Goal: Information Seeking & Learning: Learn about a topic

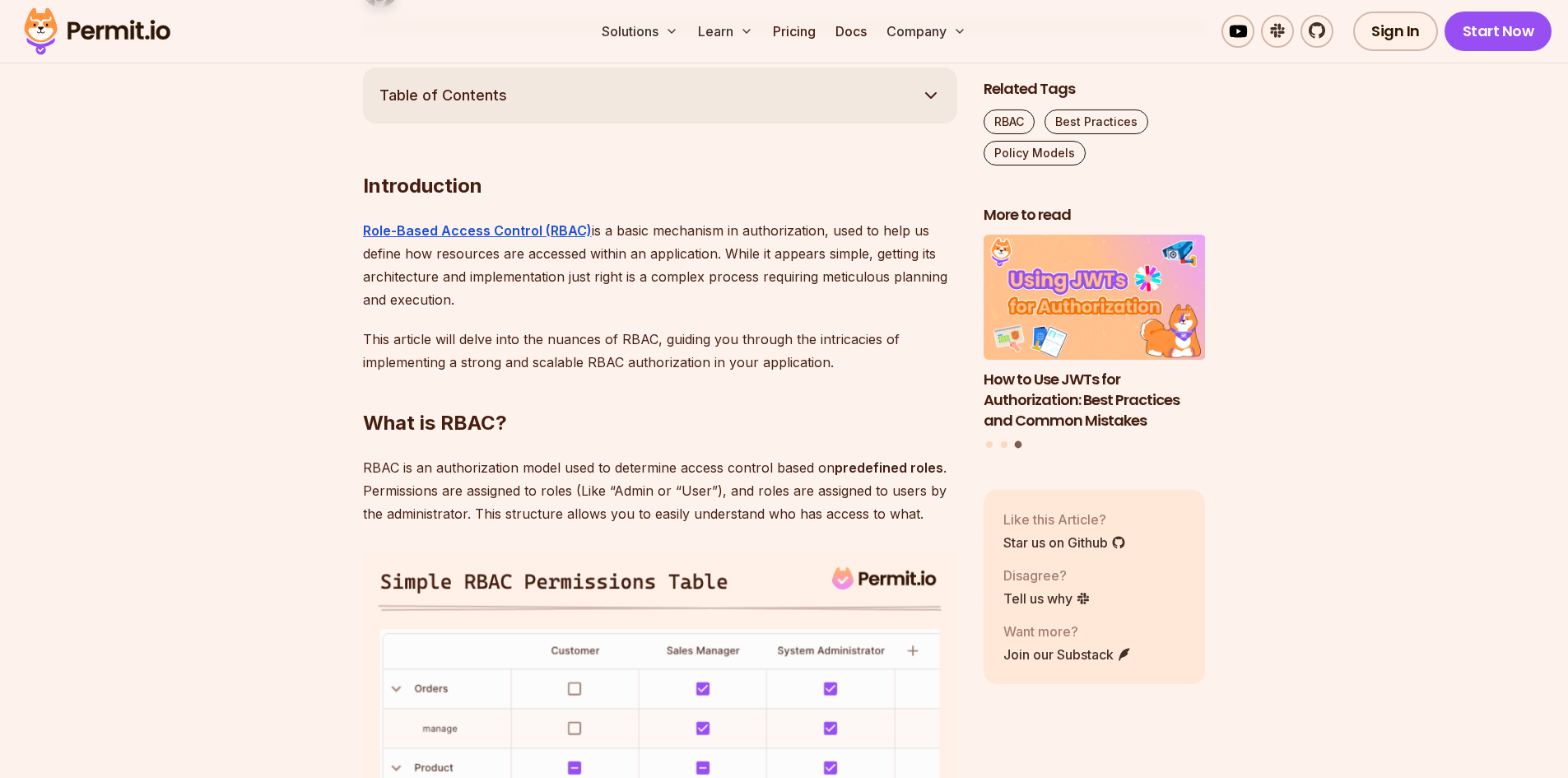
scroll to position [1152, 0]
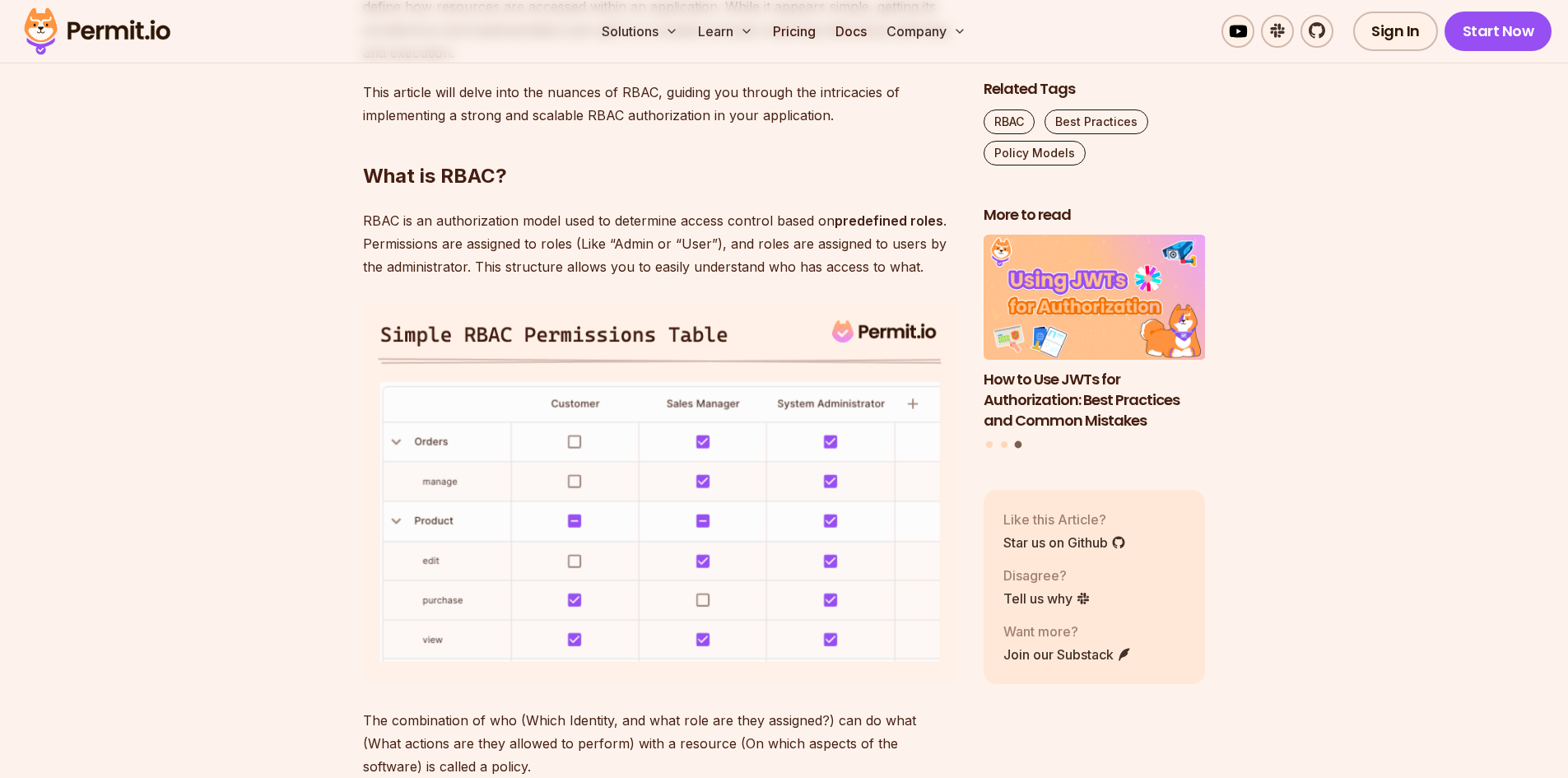
click at [1157, 87] on h2 "Related Tags" at bounding box center [1095, 89] width 222 height 21
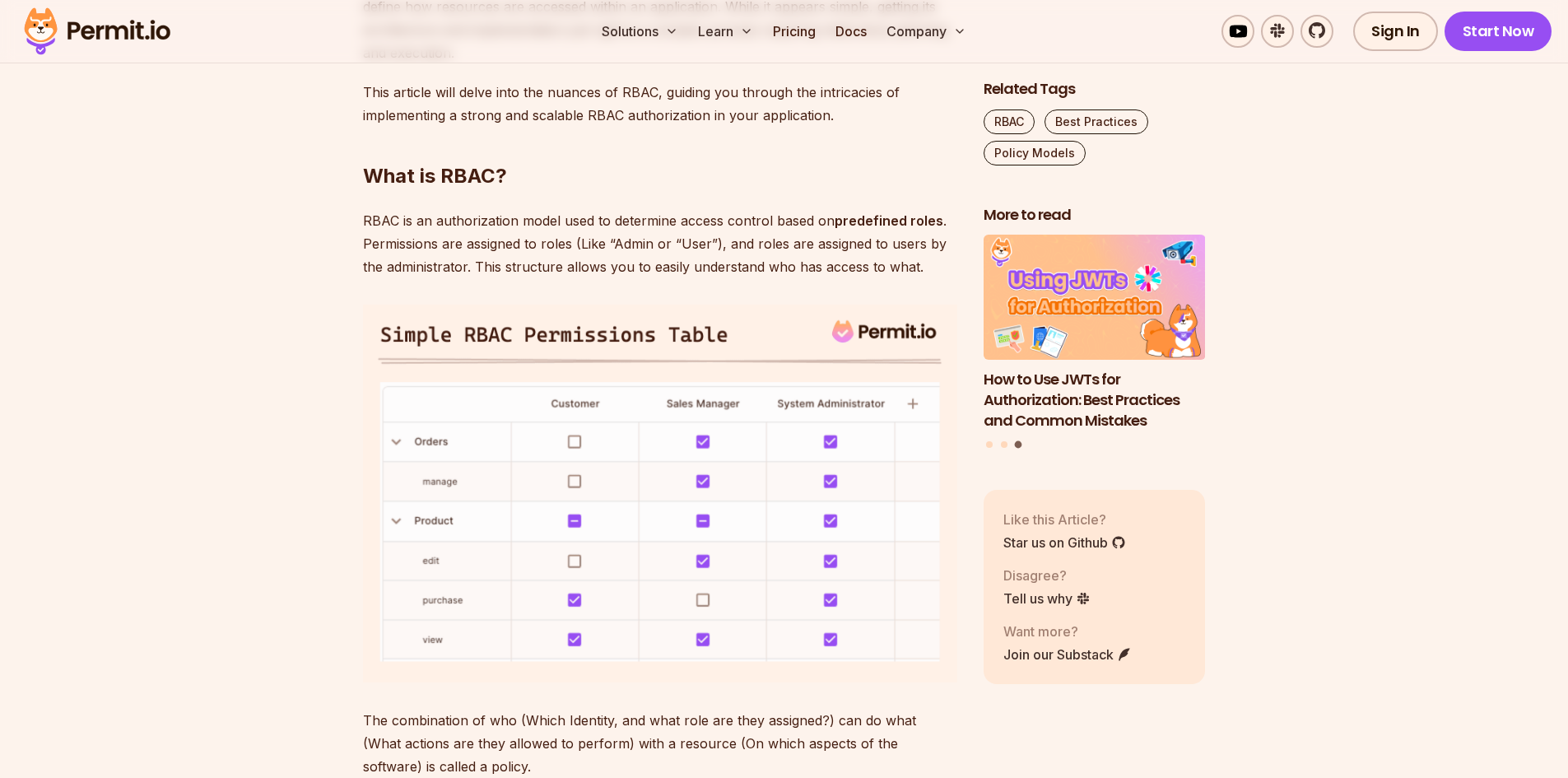
drag, startPoint x: 152, startPoint y: 321, endPoint x: 456, endPoint y: 464, distance: 336.0
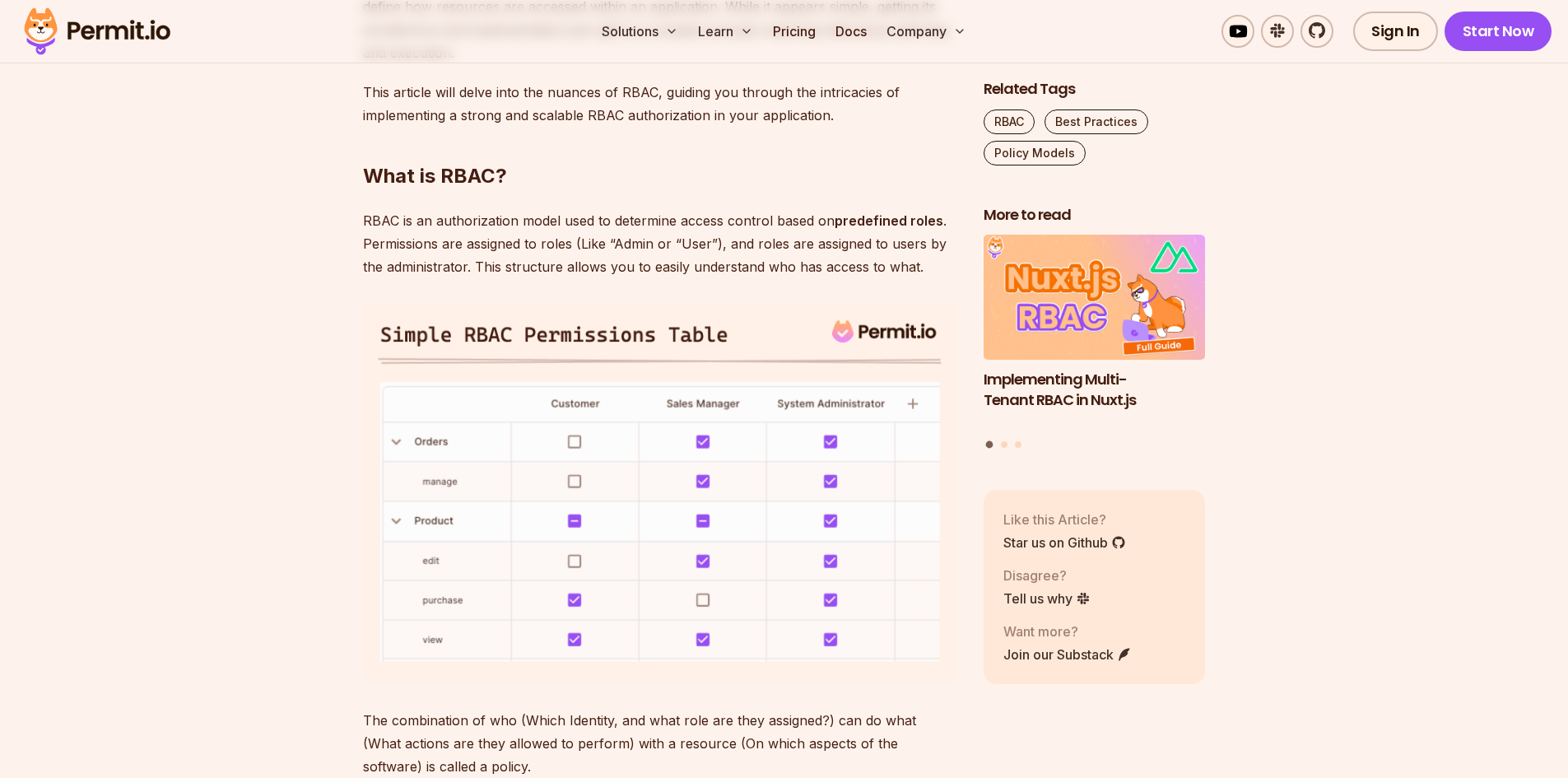
drag, startPoint x: 240, startPoint y: 316, endPoint x: 645, endPoint y: 358, distance: 407.2
click at [726, 345] on img at bounding box center [660, 493] width 595 height 378
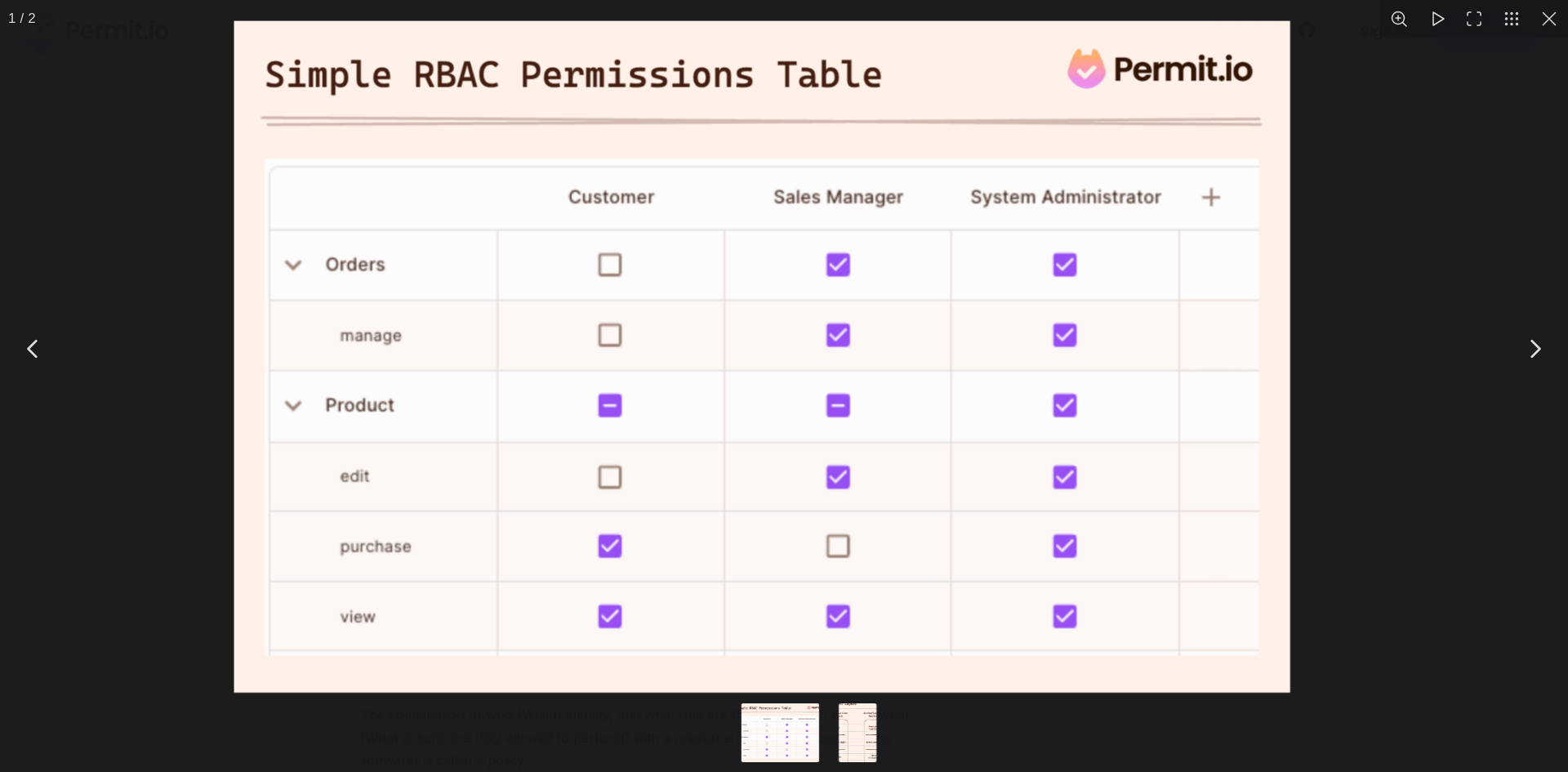
drag, startPoint x: 758, startPoint y: 341, endPoint x: 738, endPoint y: 336, distance: 20.6
click at [738, 336] on img "You can close this modal content with the ESC key" at bounding box center [761, 357] width 1056 height 671
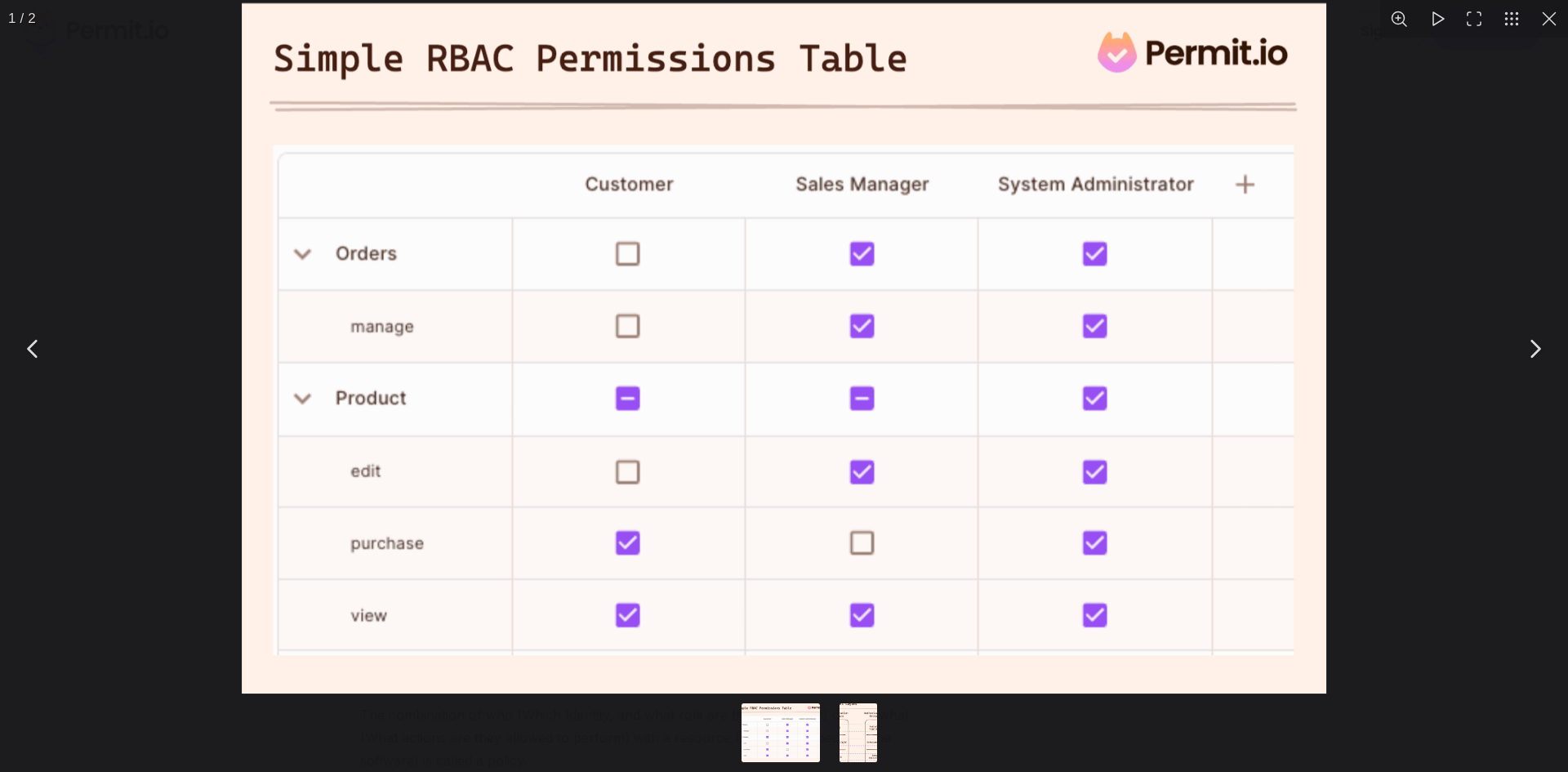
click at [138, 234] on div "You can close this modal content with the ESC key" at bounding box center [784, 348] width 1568 height 697
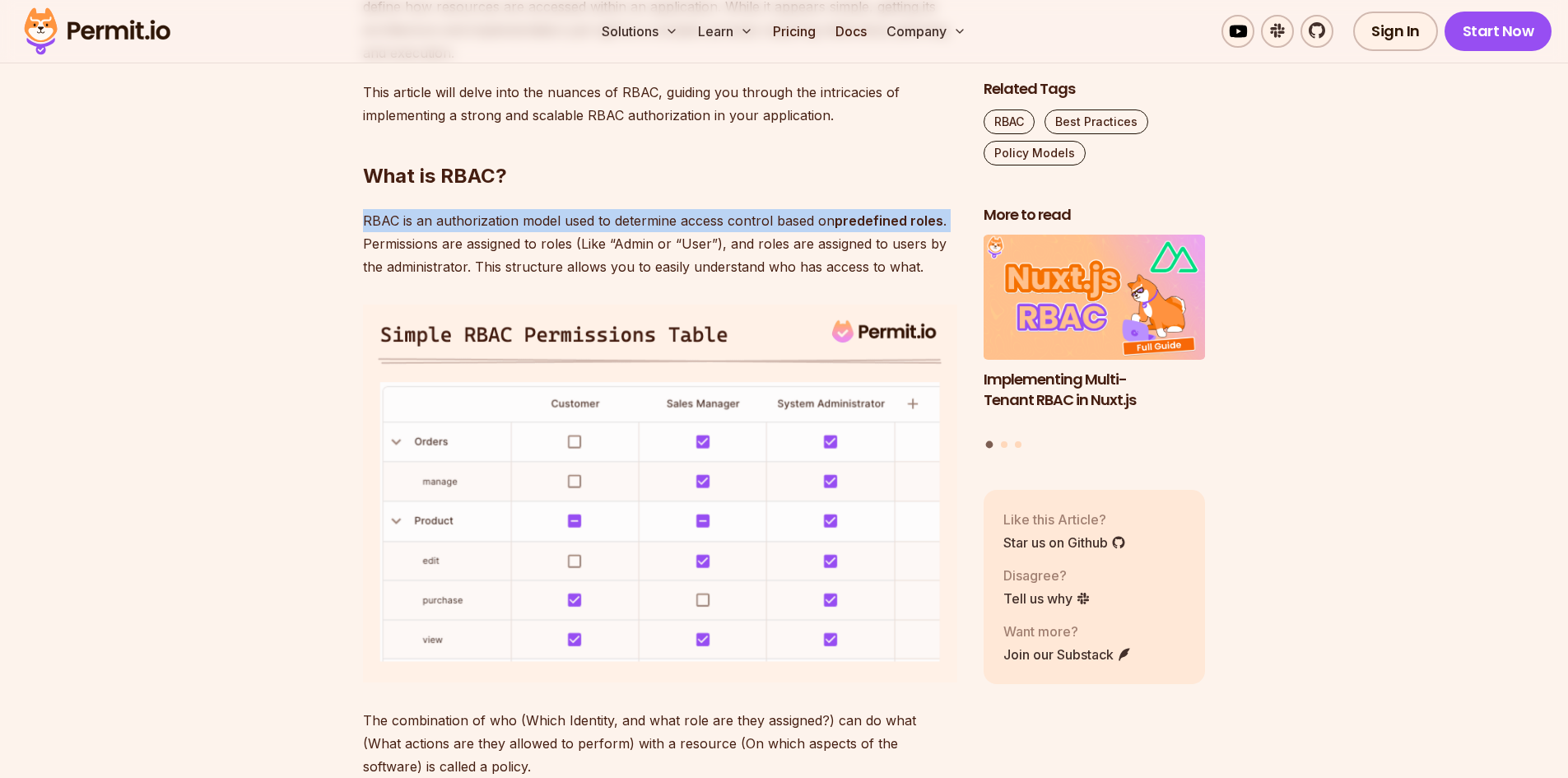
drag, startPoint x: 148, startPoint y: 246, endPoint x: 382, endPoint y: 391, distance: 275.3
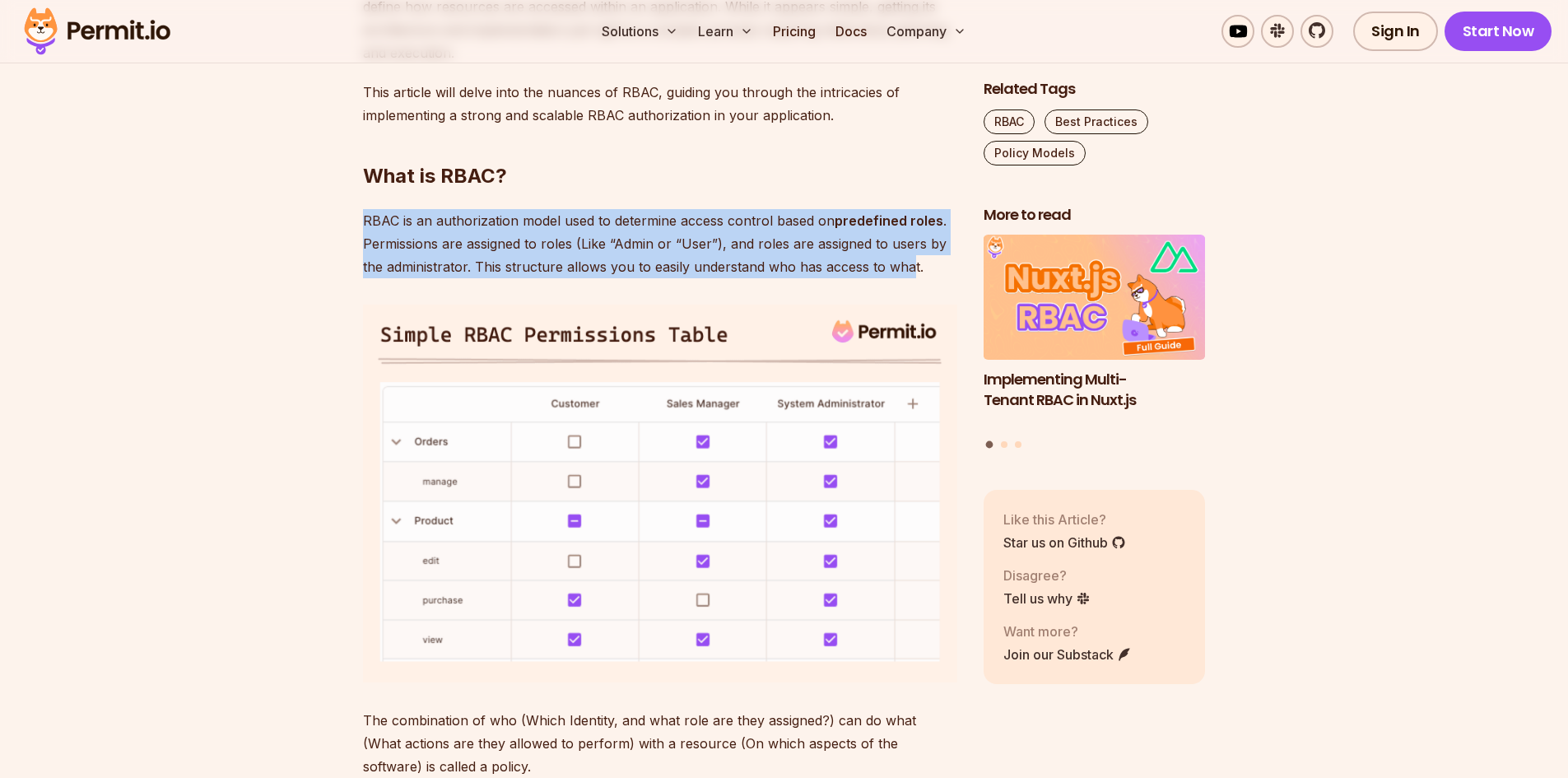
drag, startPoint x: 909, startPoint y: 274, endPoint x: 517, endPoint y: 152, distance: 410.5
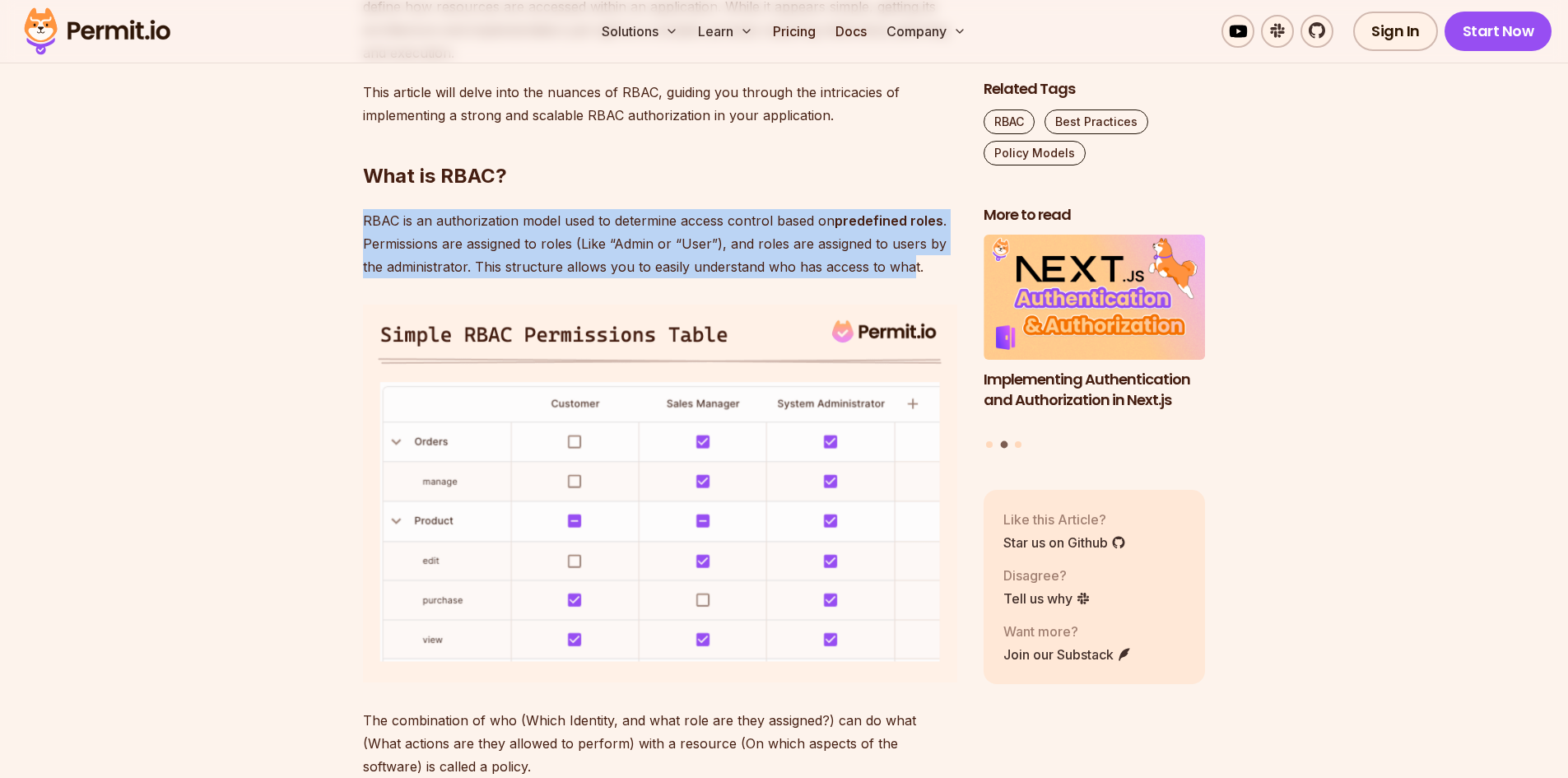
click at [520, 155] on h2 "What is RBAC?" at bounding box center [660, 142] width 595 height 92
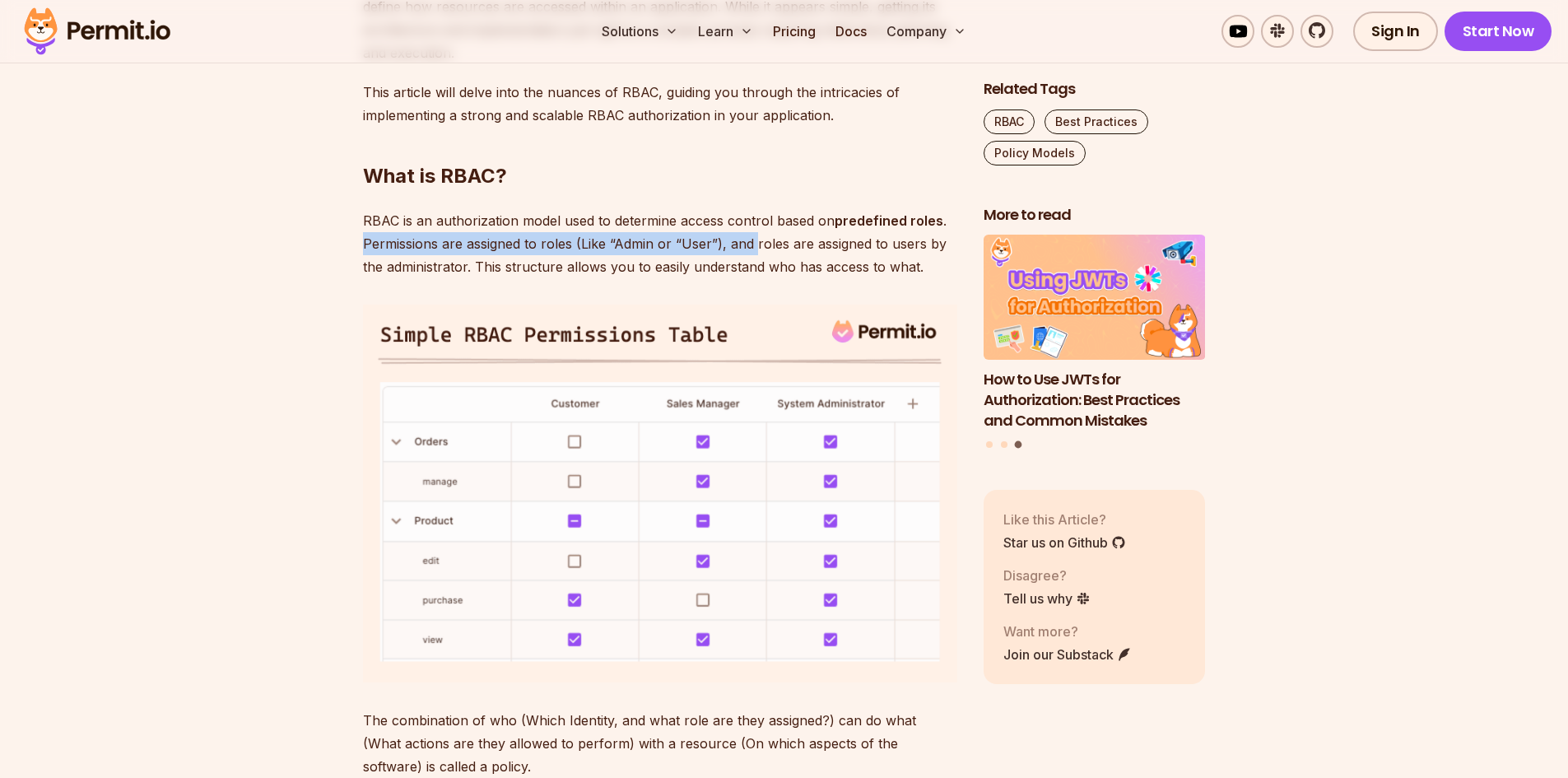
drag, startPoint x: 293, startPoint y: 260, endPoint x: 755, endPoint y: 246, distance: 462.2
click at [755, 246] on p "RBAC is an authorization model used to determine access control based on predef…" at bounding box center [660, 243] width 595 height 69
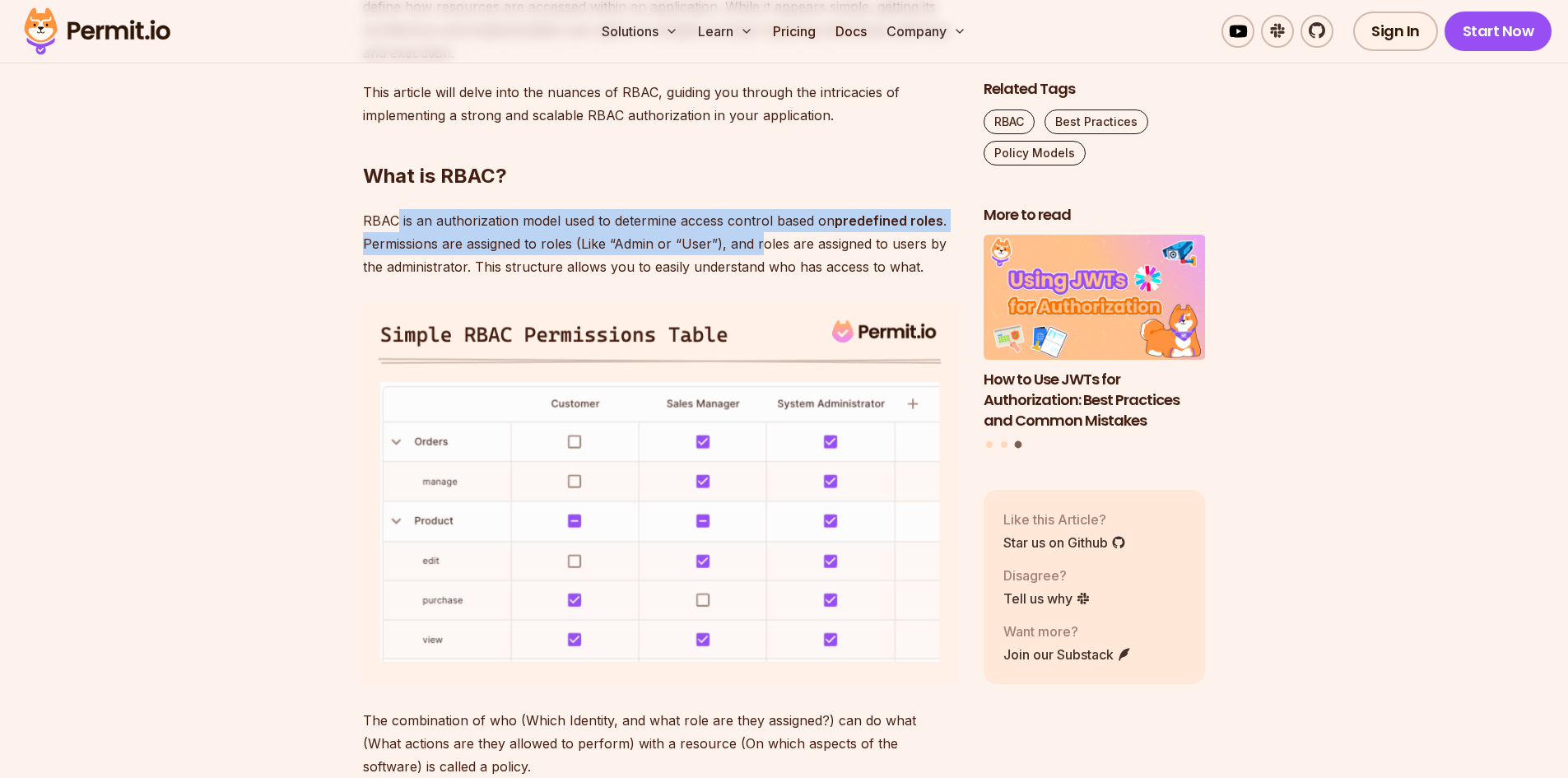
drag, startPoint x: 757, startPoint y: 242, endPoint x: 397, endPoint y: 205, distance: 361.9
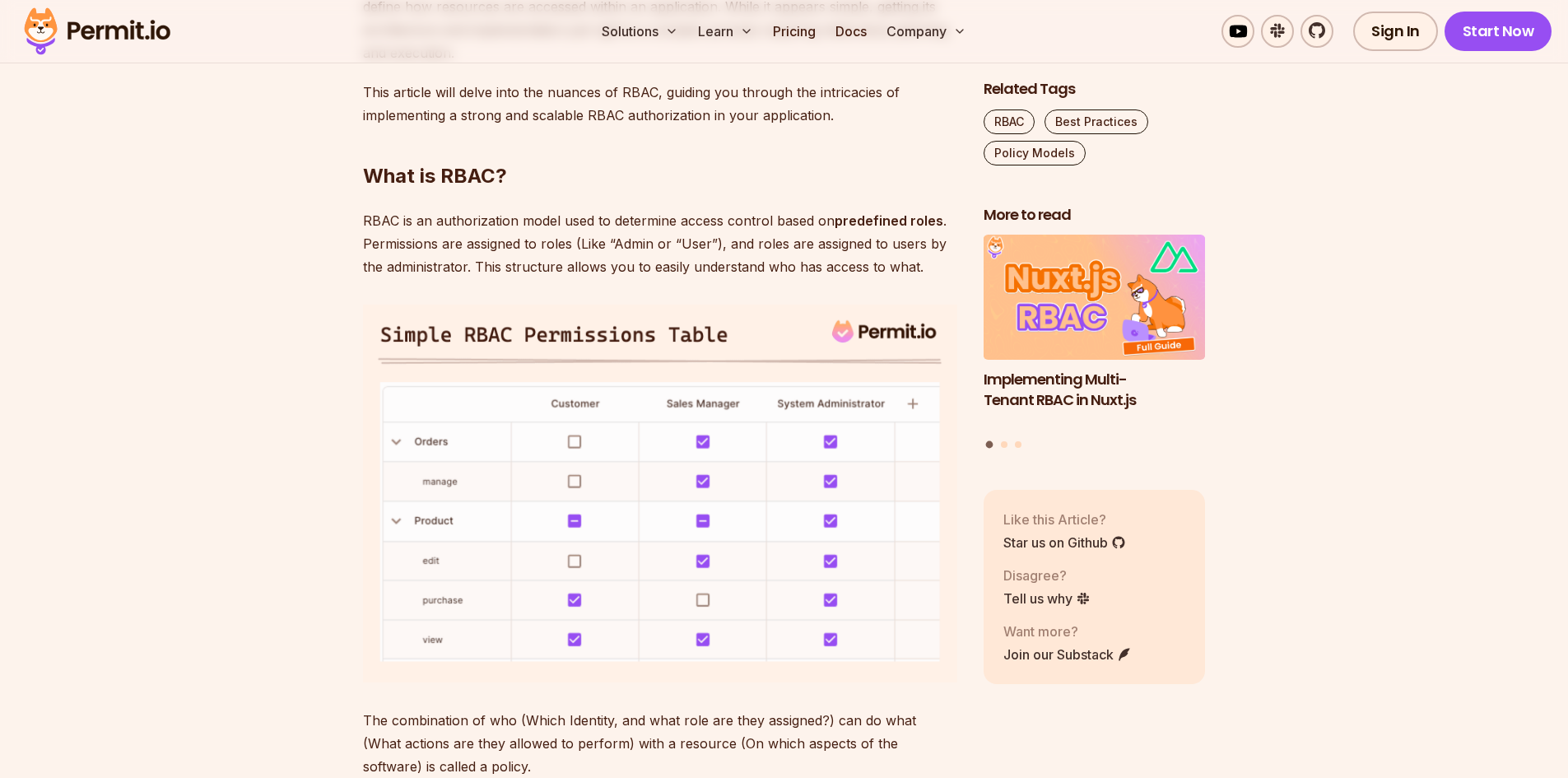
click at [382, 224] on p "RBAC is an authorization model used to determine access control based on predef…" at bounding box center [660, 243] width 595 height 69
drag, startPoint x: 379, startPoint y: 224, endPoint x: 700, endPoint y: 293, distance: 328.3
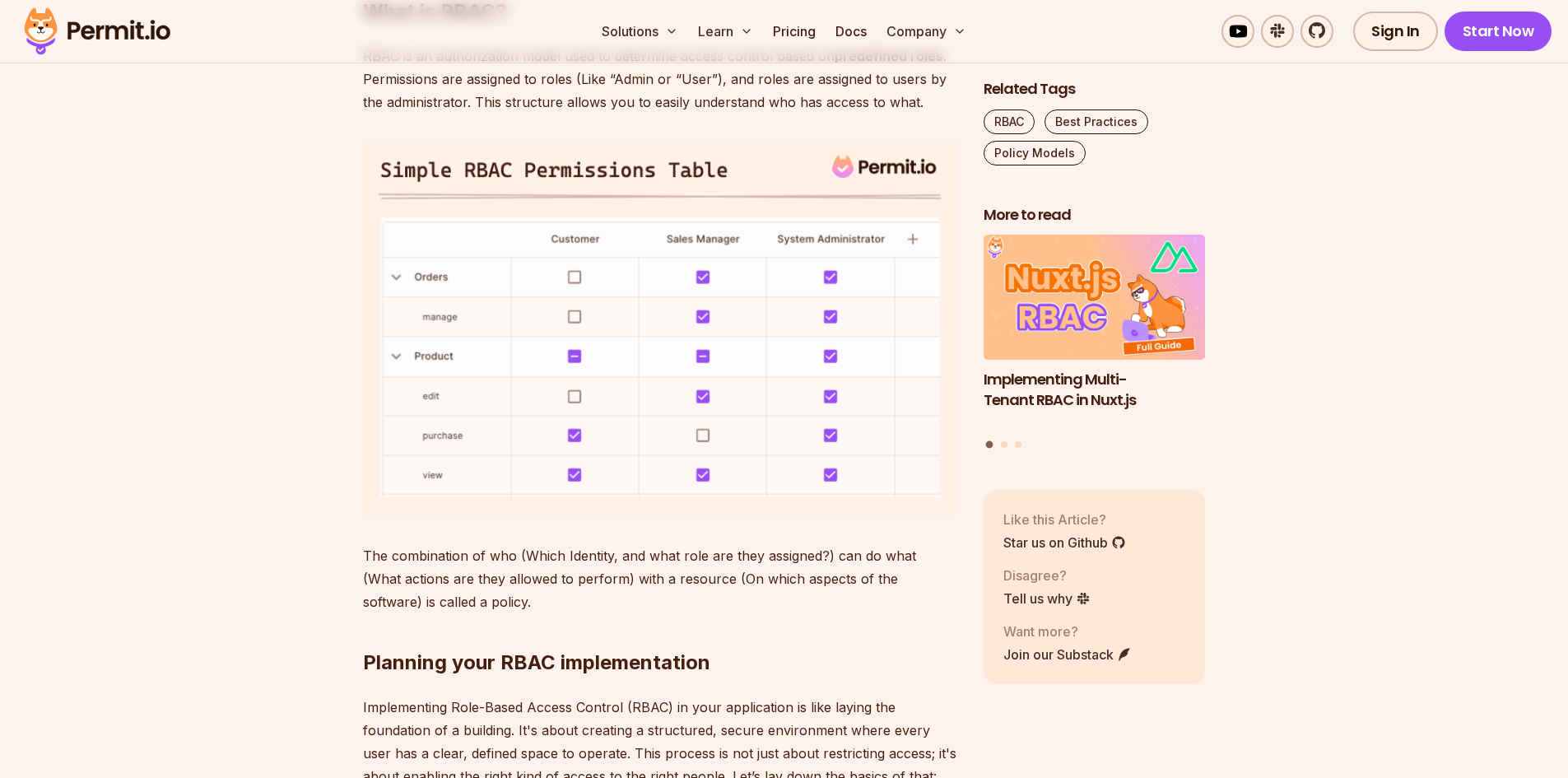
click at [588, 448] on img at bounding box center [660, 329] width 595 height 378
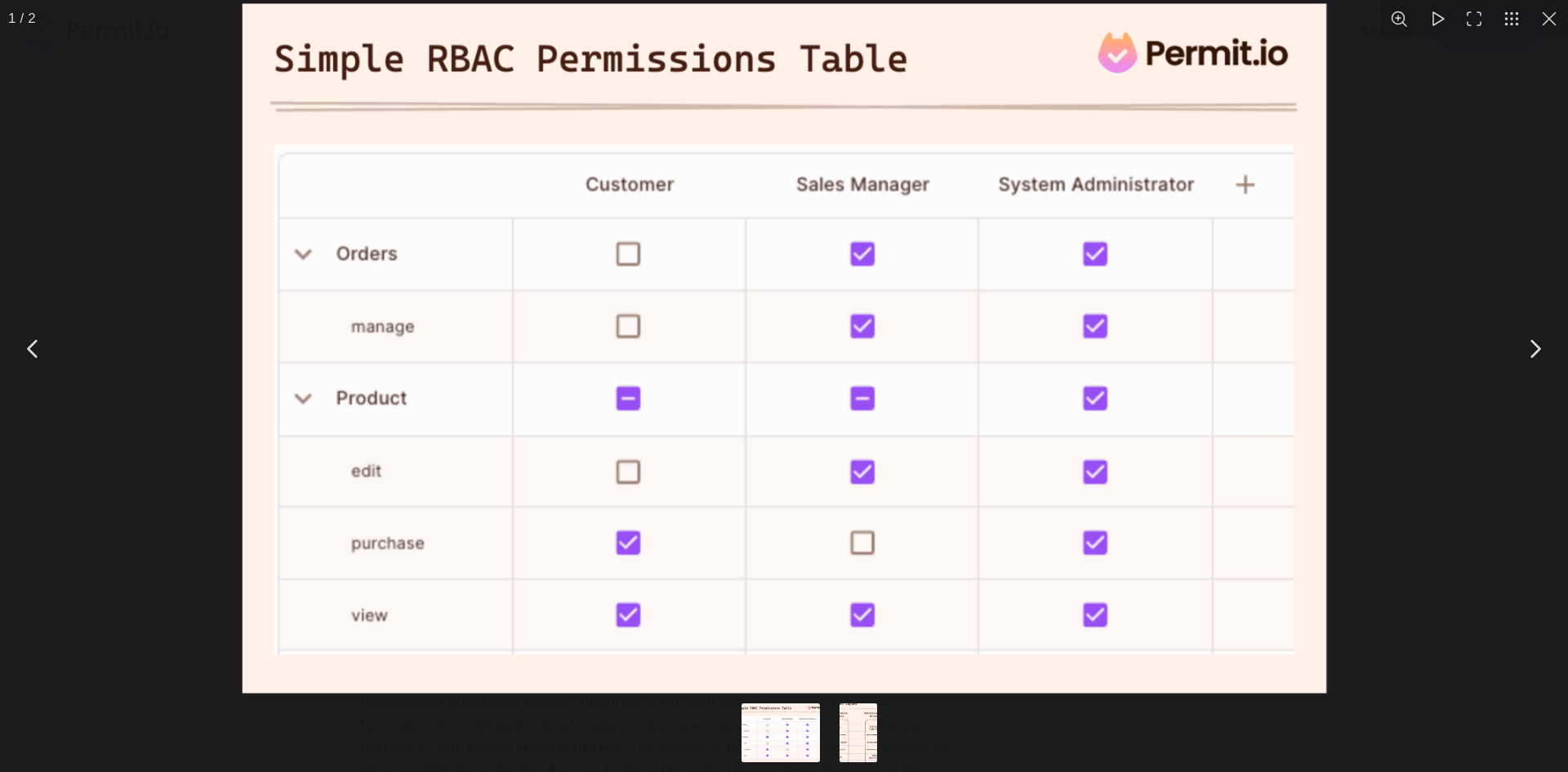
click at [193, 467] on div "You can close this modal content with the ESC key" at bounding box center [784, 348] width 1568 height 697
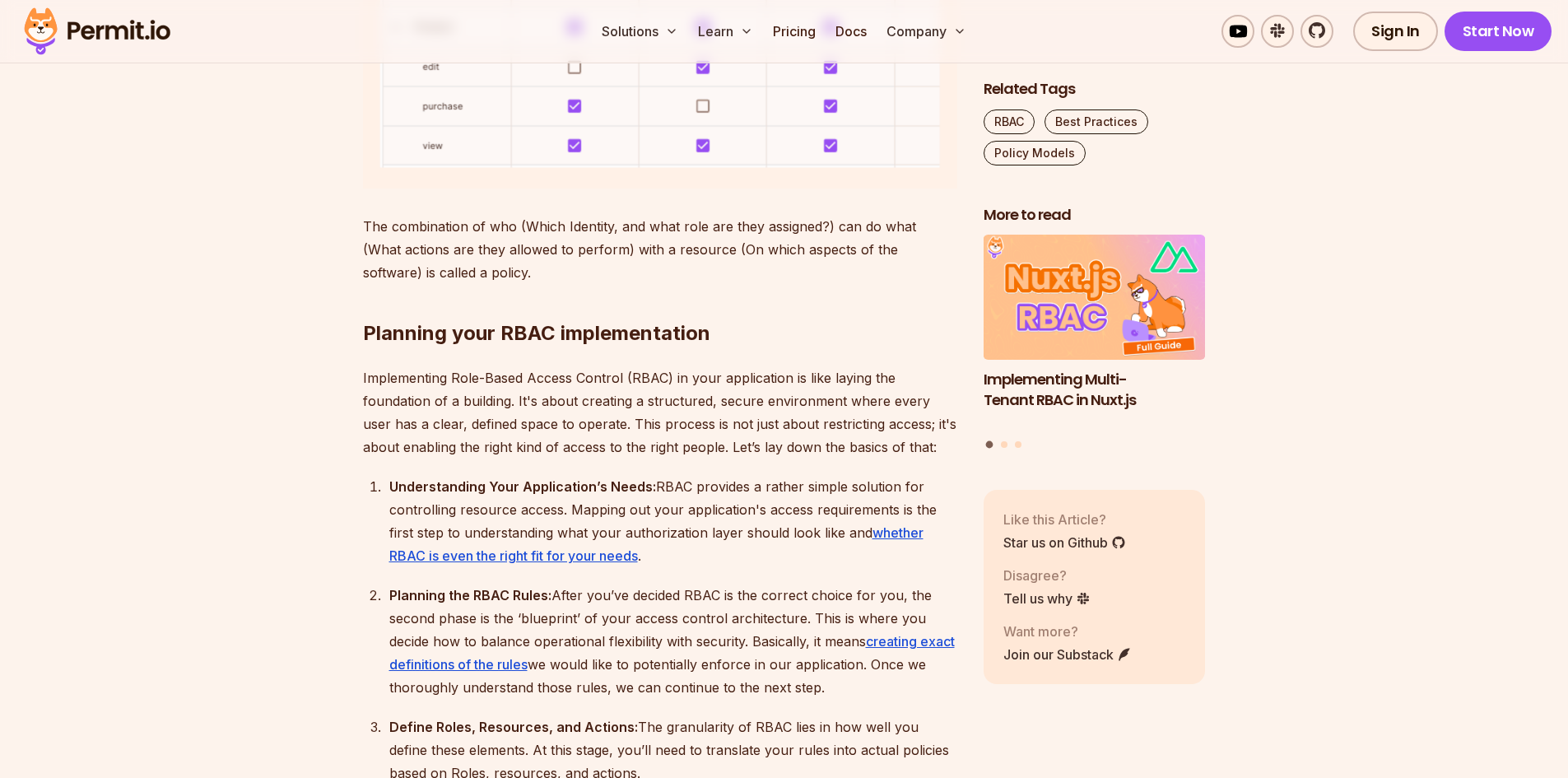
click at [562, 516] on div "Understanding Your Application’s Needs: RBAC provides a rather simple solution …" at bounding box center [673, 520] width 568 height 92
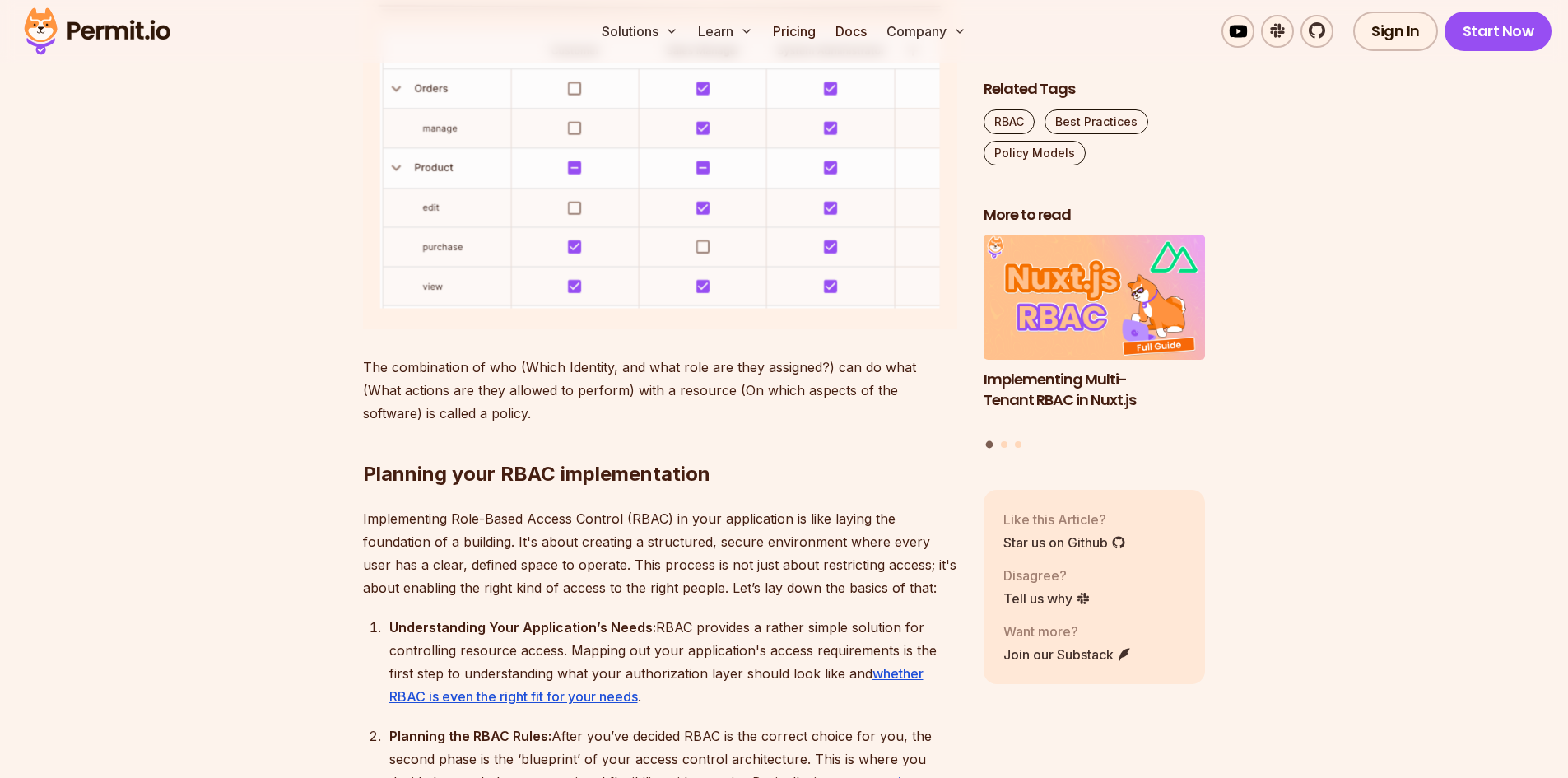
scroll to position [1399, 0]
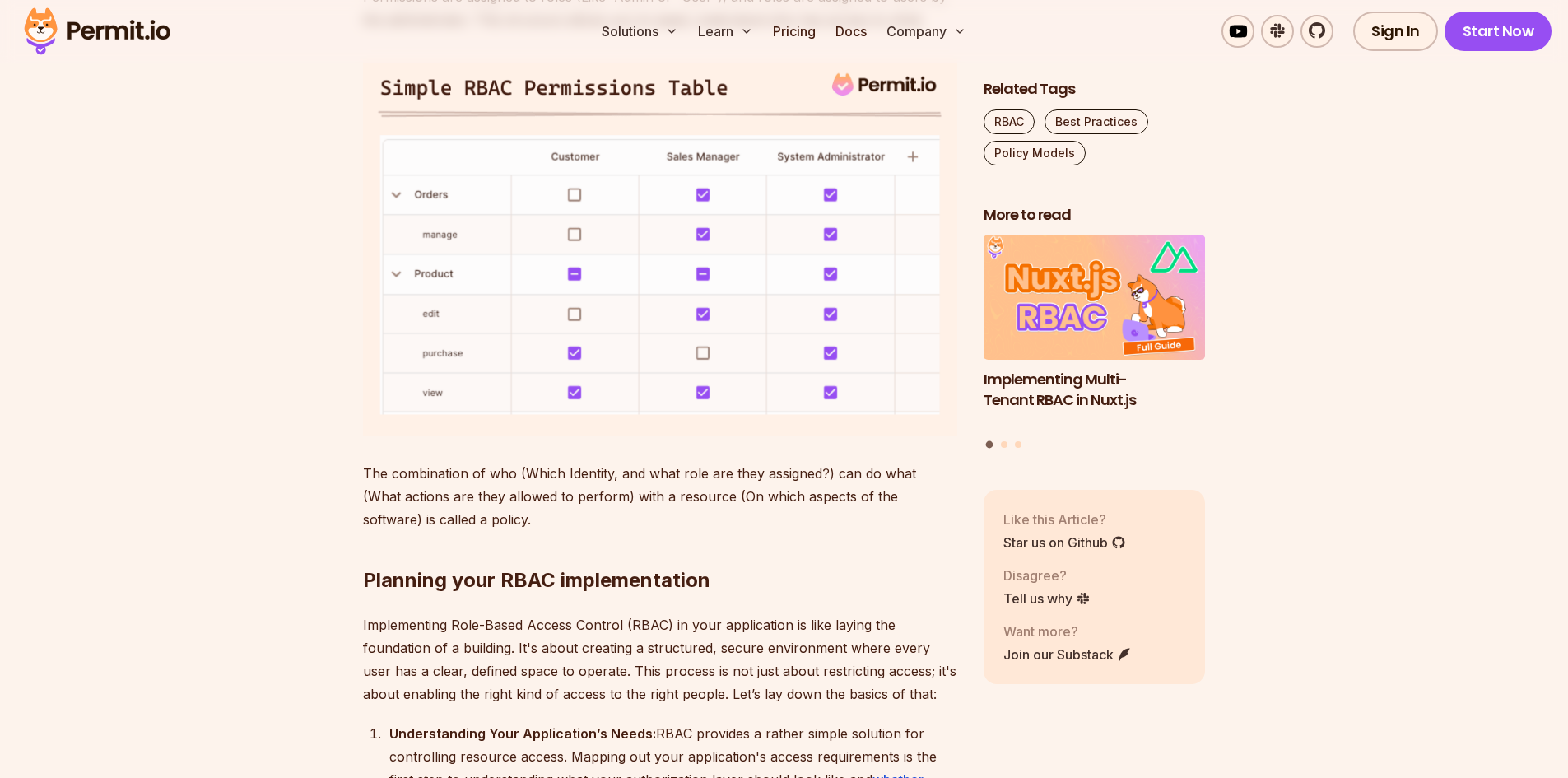
click at [633, 344] on img at bounding box center [660, 247] width 595 height 378
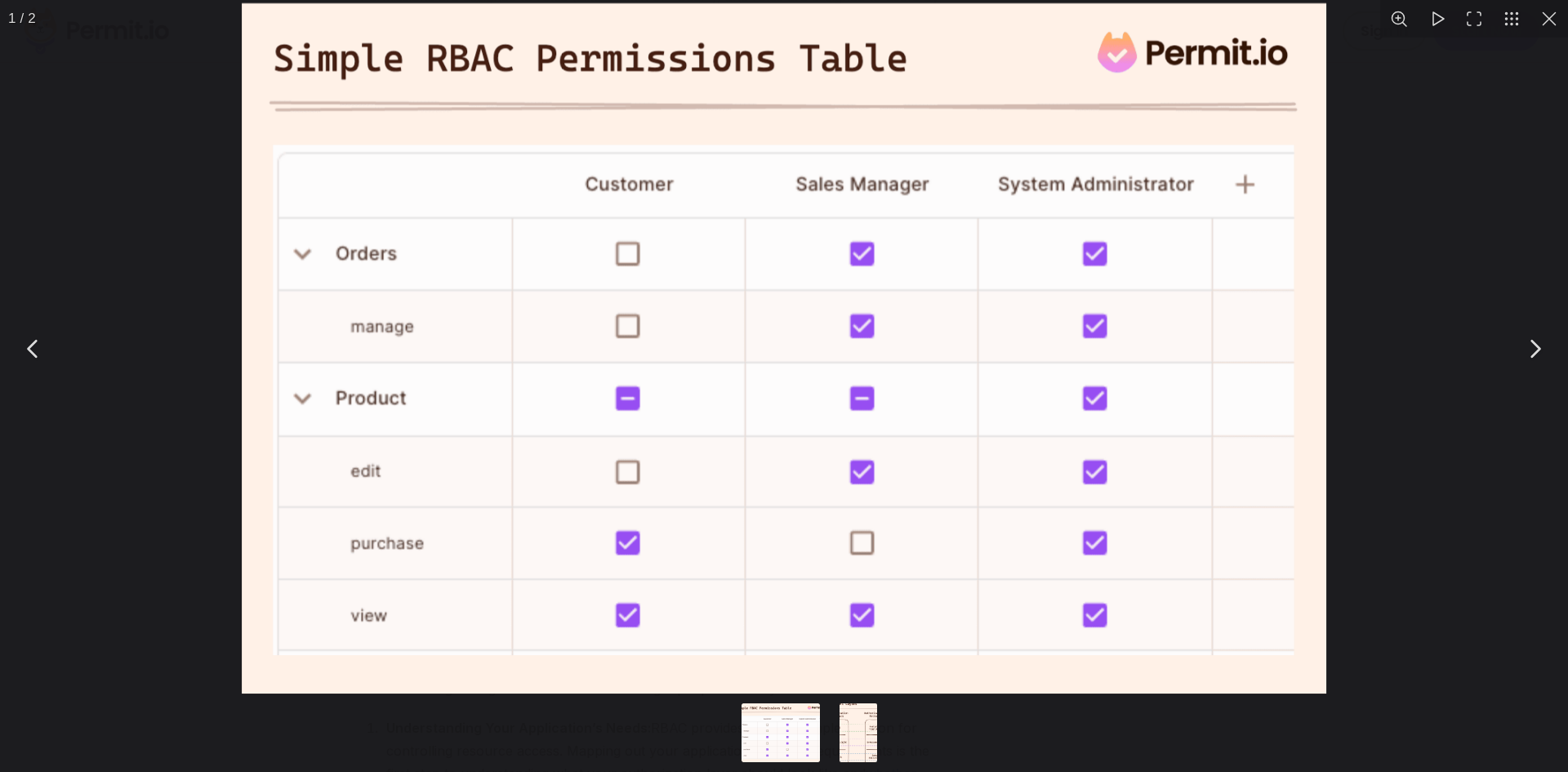
click at [189, 427] on div "You can close this modal content with the ESC key" at bounding box center [784, 348] width 1568 height 697
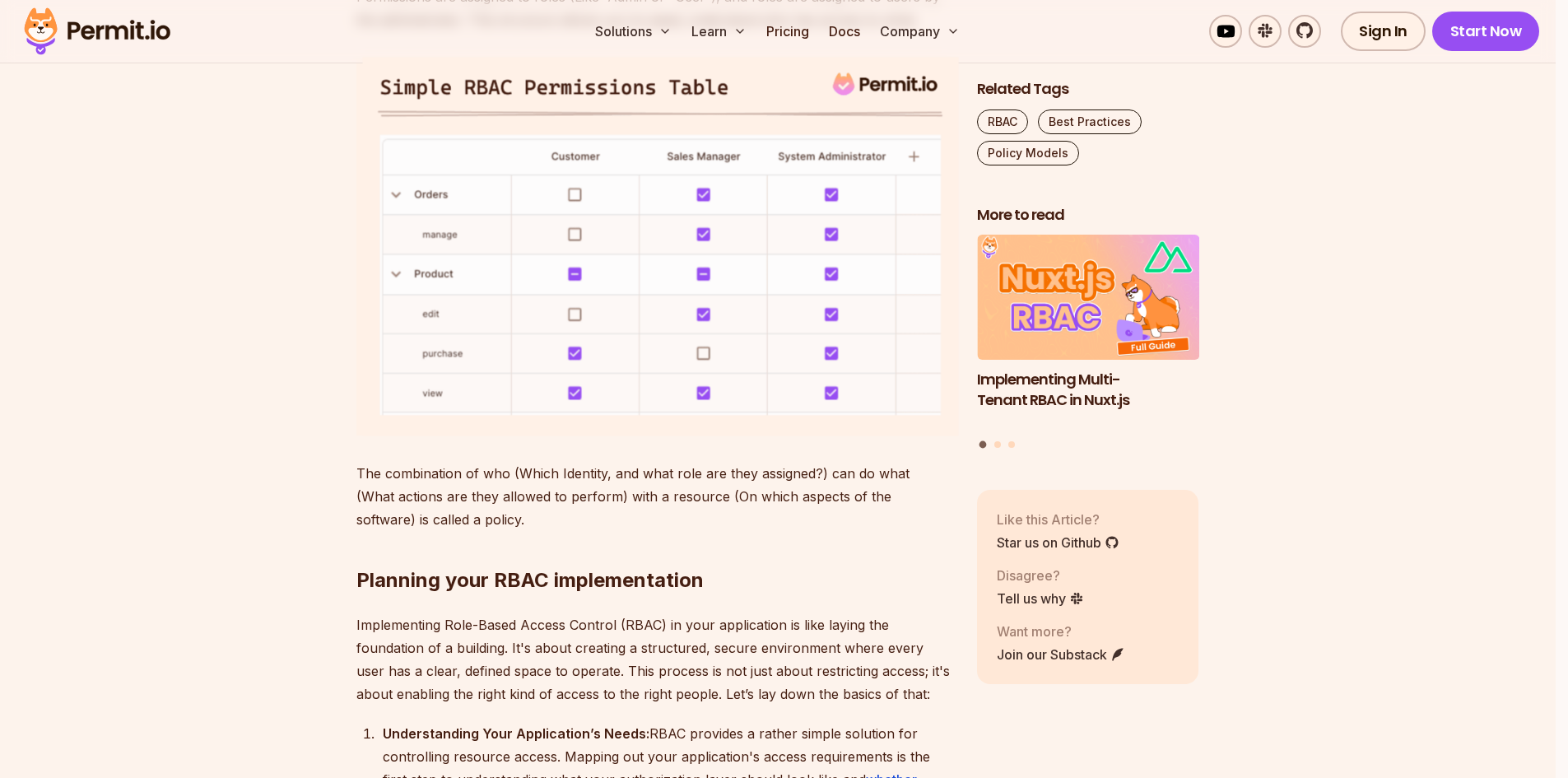
click at [655, 340] on img at bounding box center [654, 247] width 595 height 378
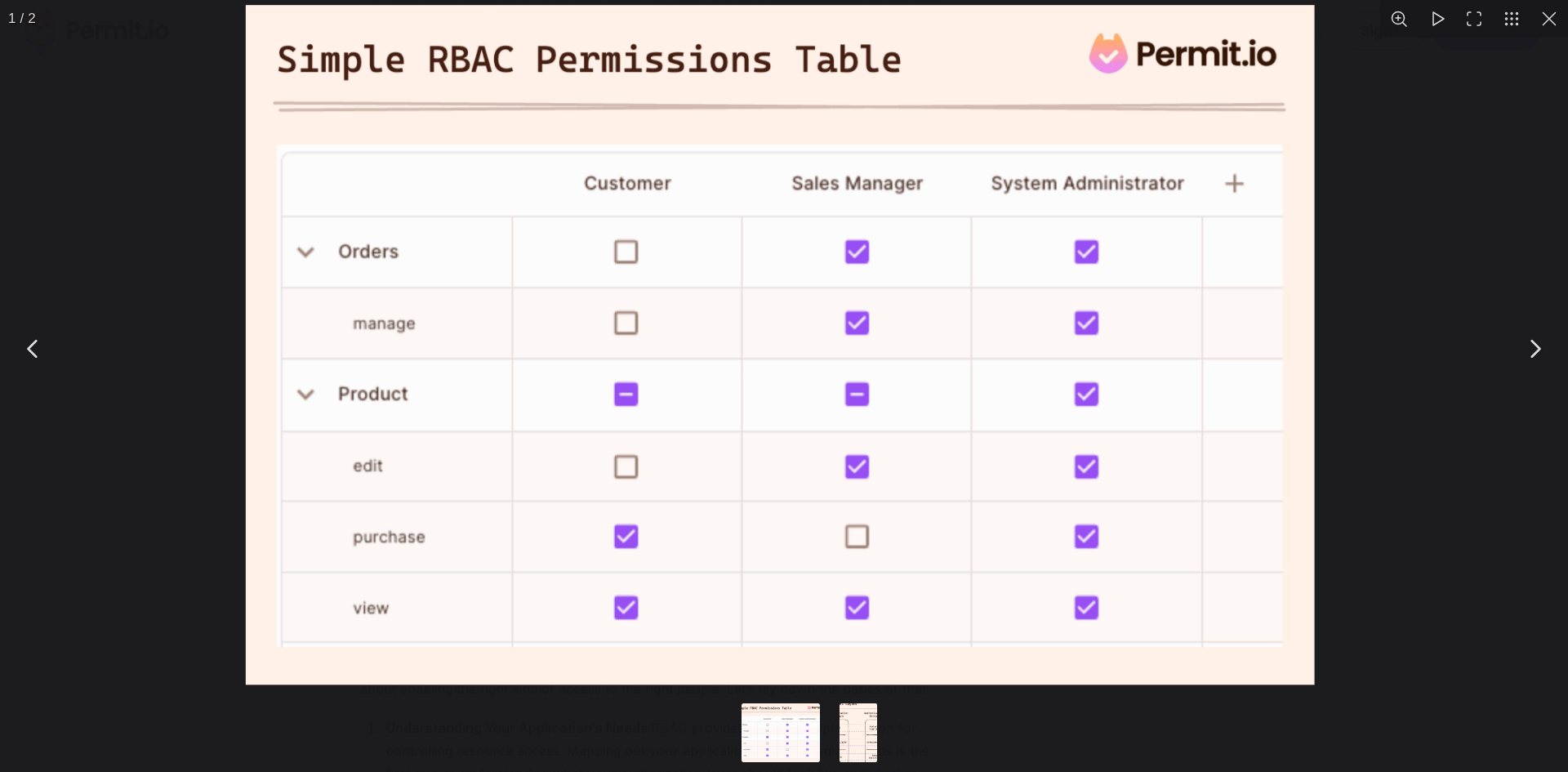
drag, startPoint x: 543, startPoint y: 403, endPoint x: 513, endPoint y: 418, distance: 33.5
click at [538, 407] on img "You can close this modal content with the ESC key" at bounding box center [779, 344] width 1069 height 679
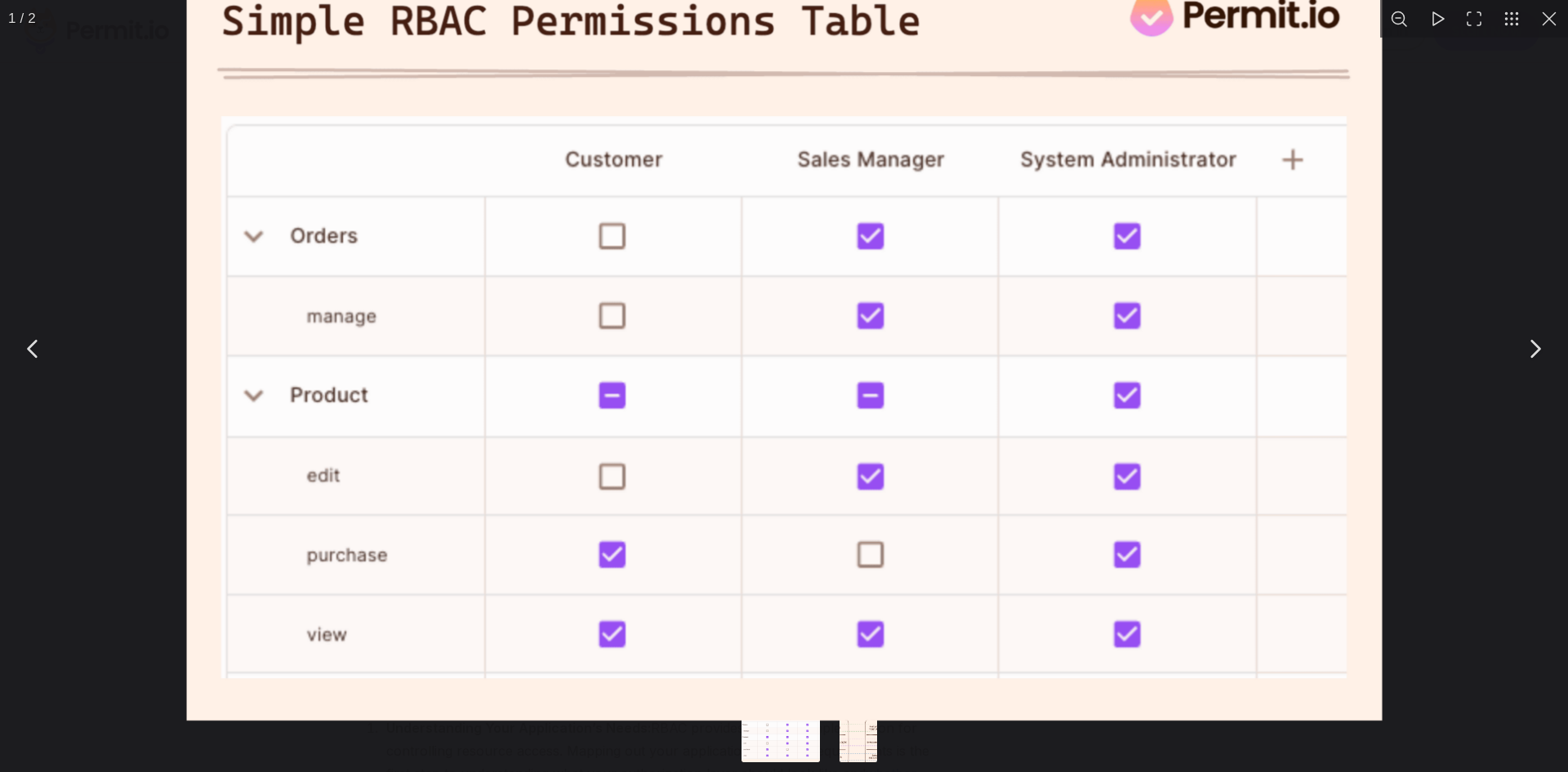
click at [207, 429] on img "You can close this modal content with the ESC key" at bounding box center [784, 340] width 1196 height 760
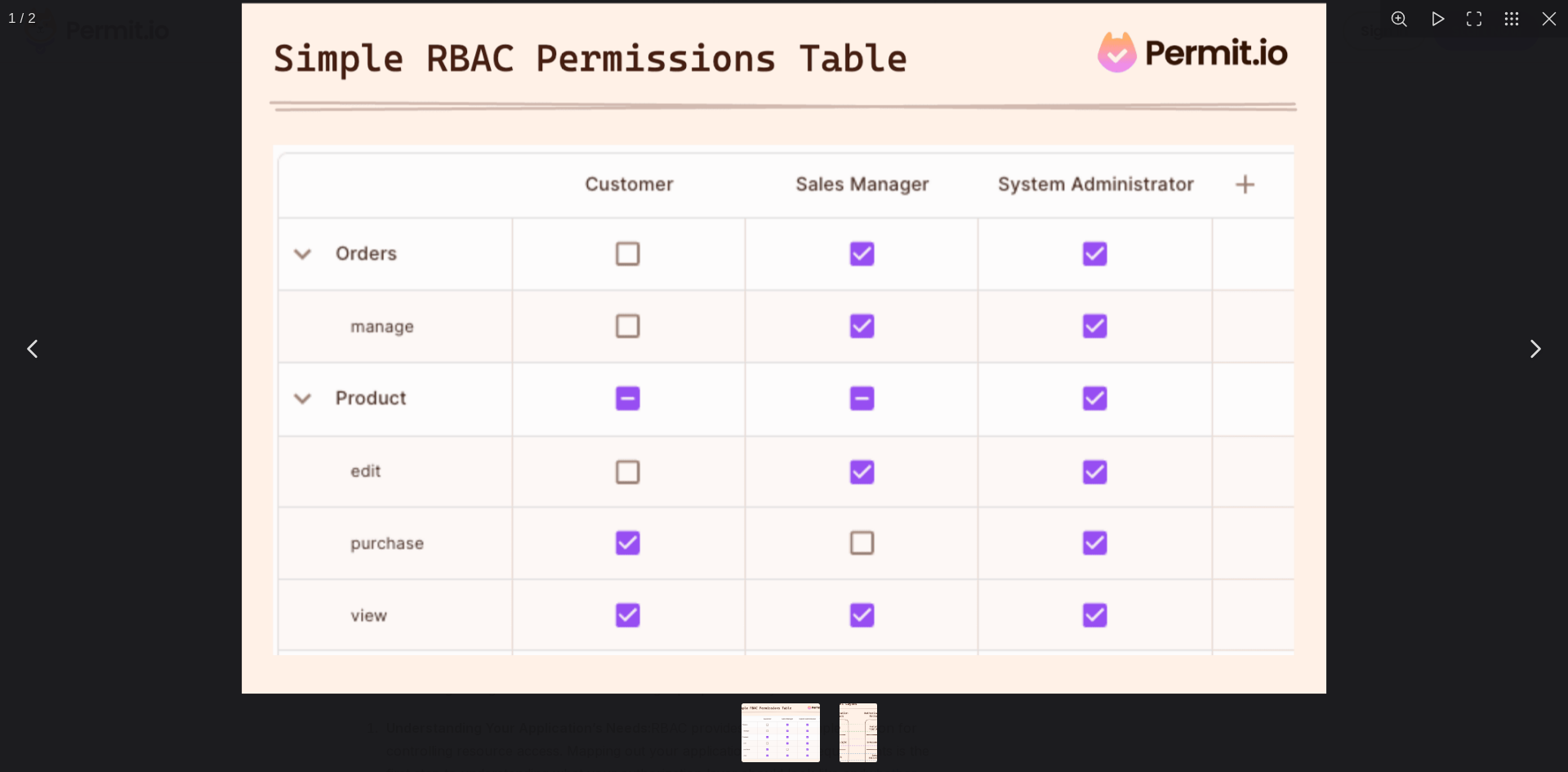
click at [207, 429] on div "You can close this modal content with the ESC key" at bounding box center [784, 348] width 1568 height 697
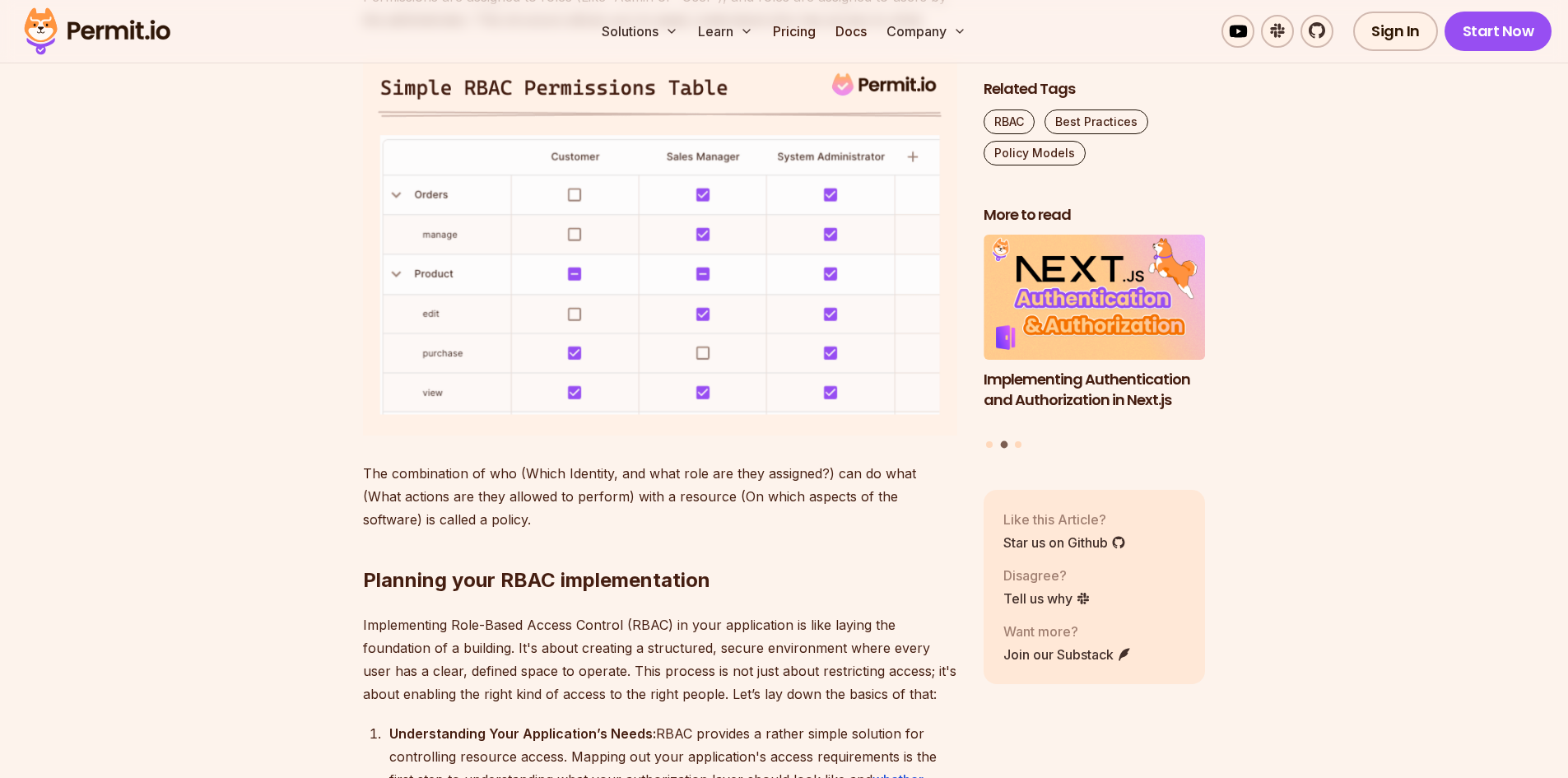
click at [680, 346] on img at bounding box center [660, 247] width 595 height 378
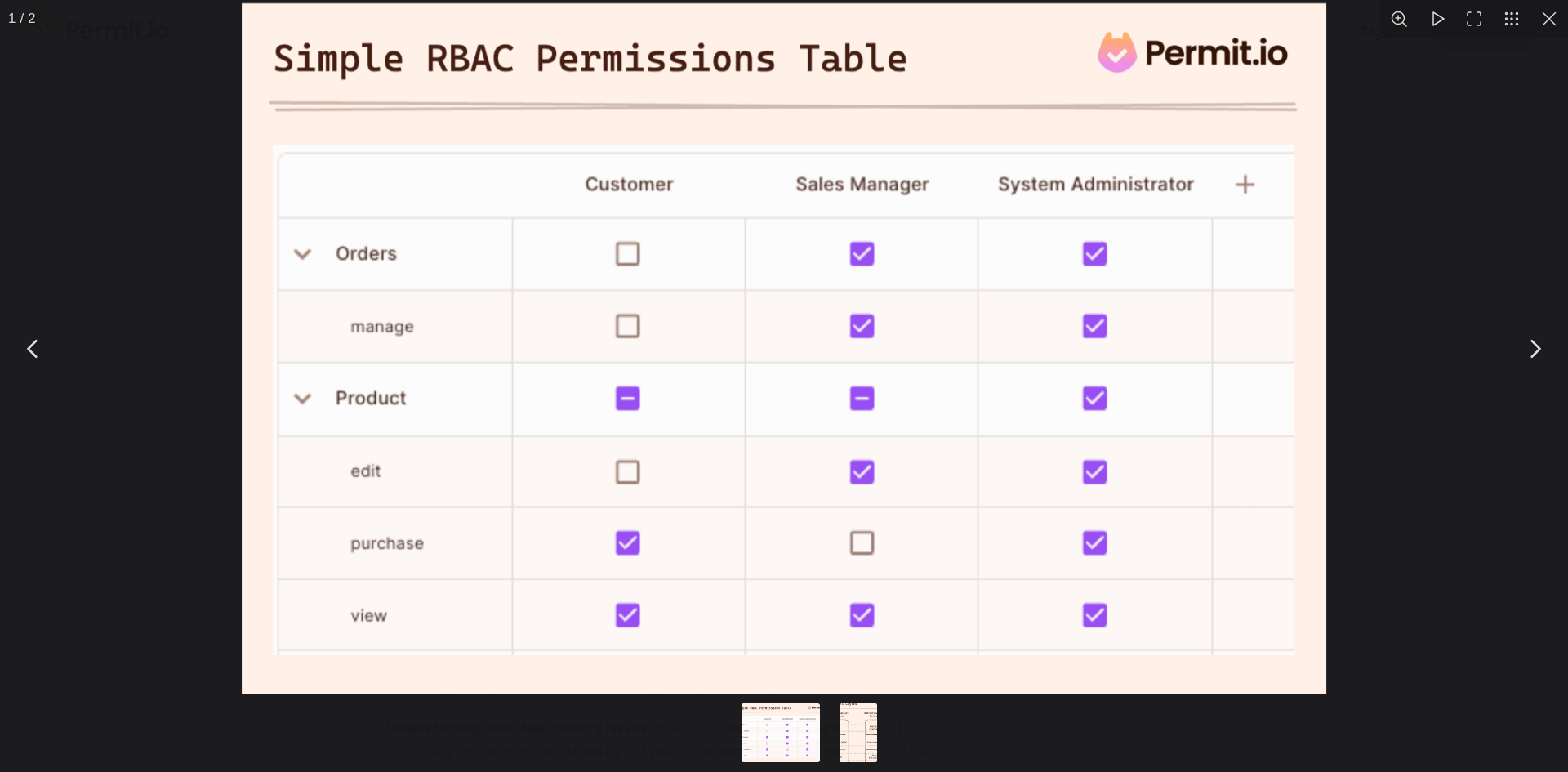
click at [198, 404] on div "You can close this modal content with the ESC key" at bounding box center [784, 348] width 1568 height 697
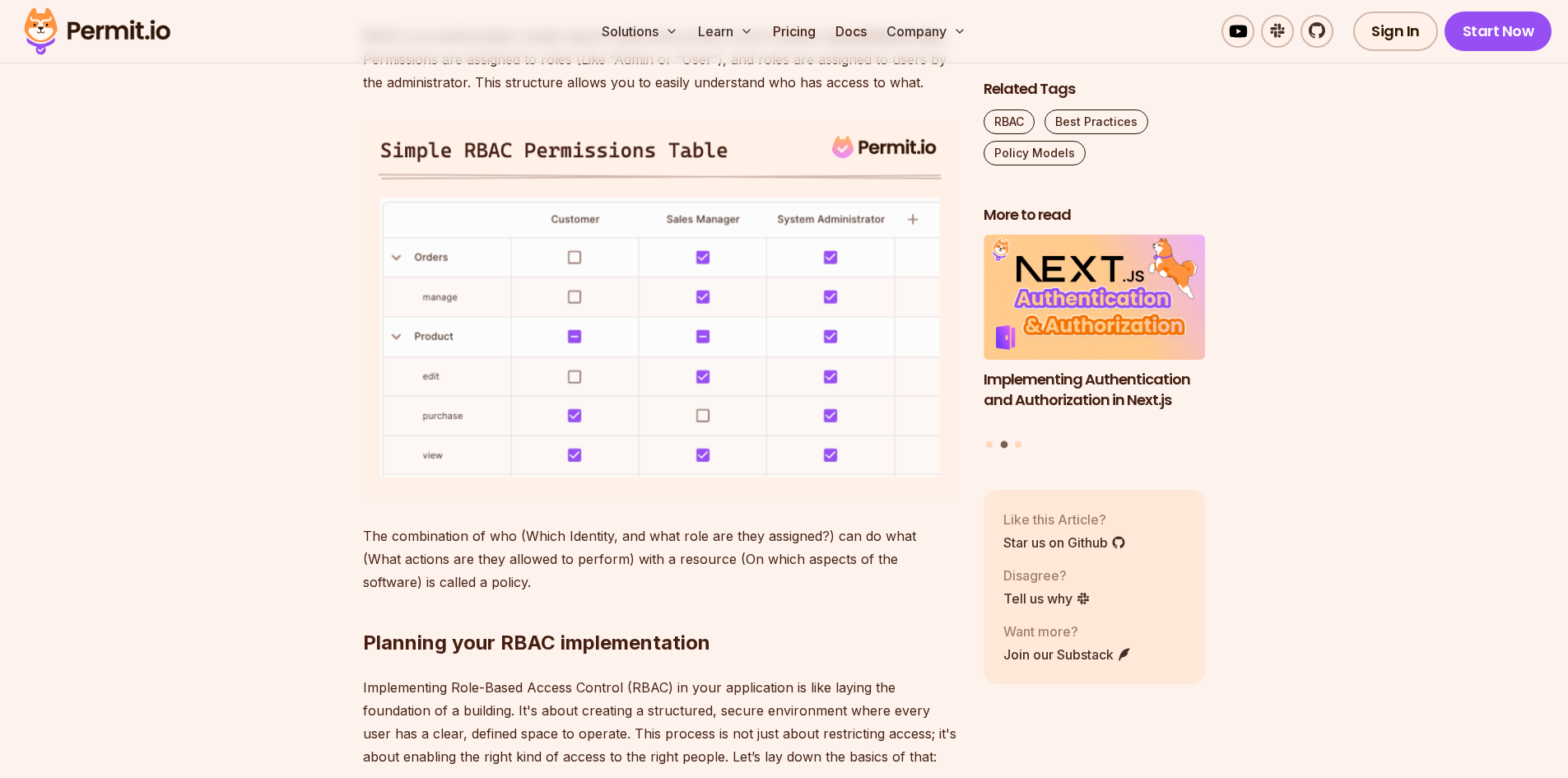
scroll to position [1234, 0]
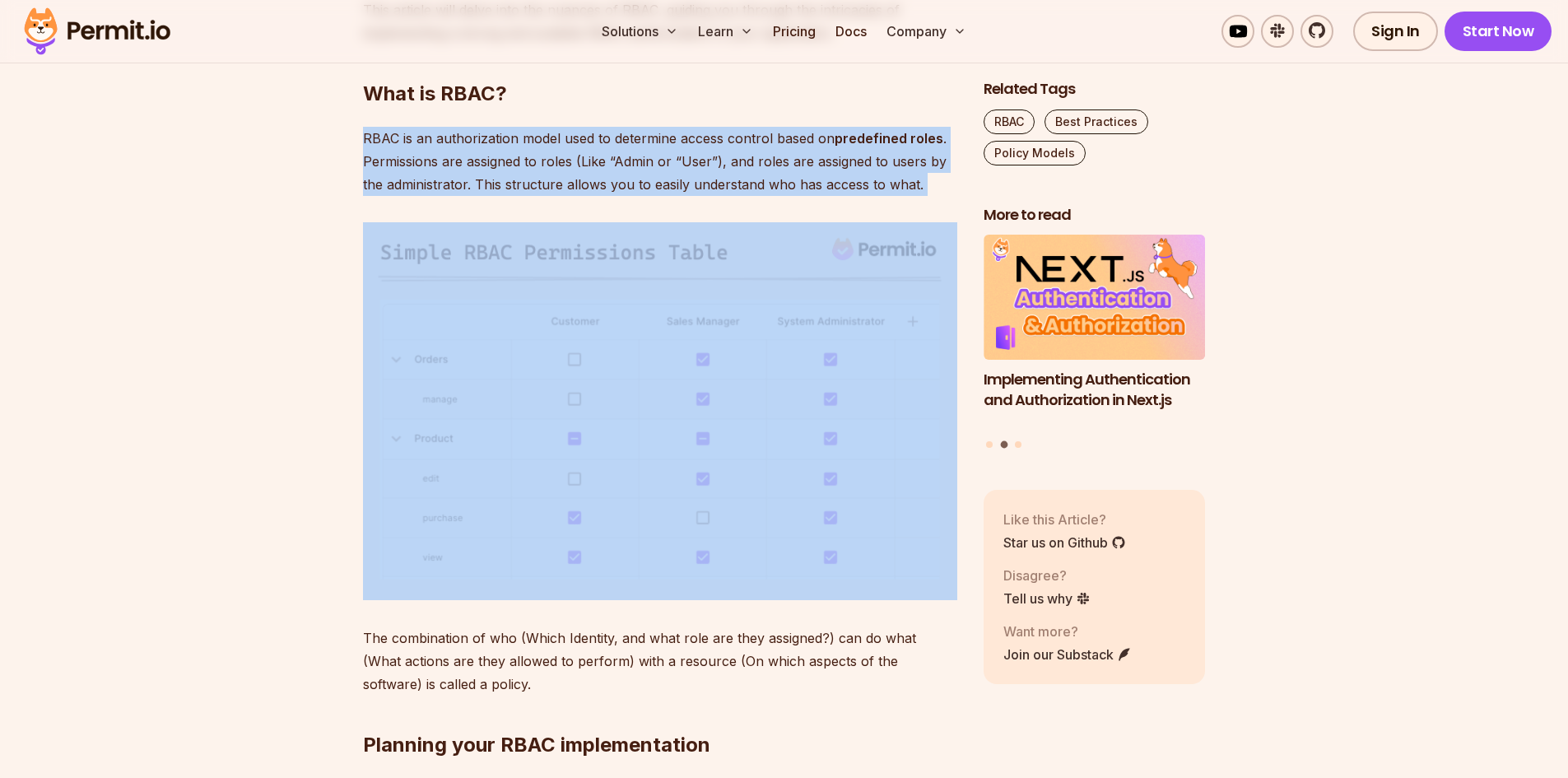
drag, startPoint x: 919, startPoint y: 207, endPoint x: 916, endPoint y: 254, distance: 47.1
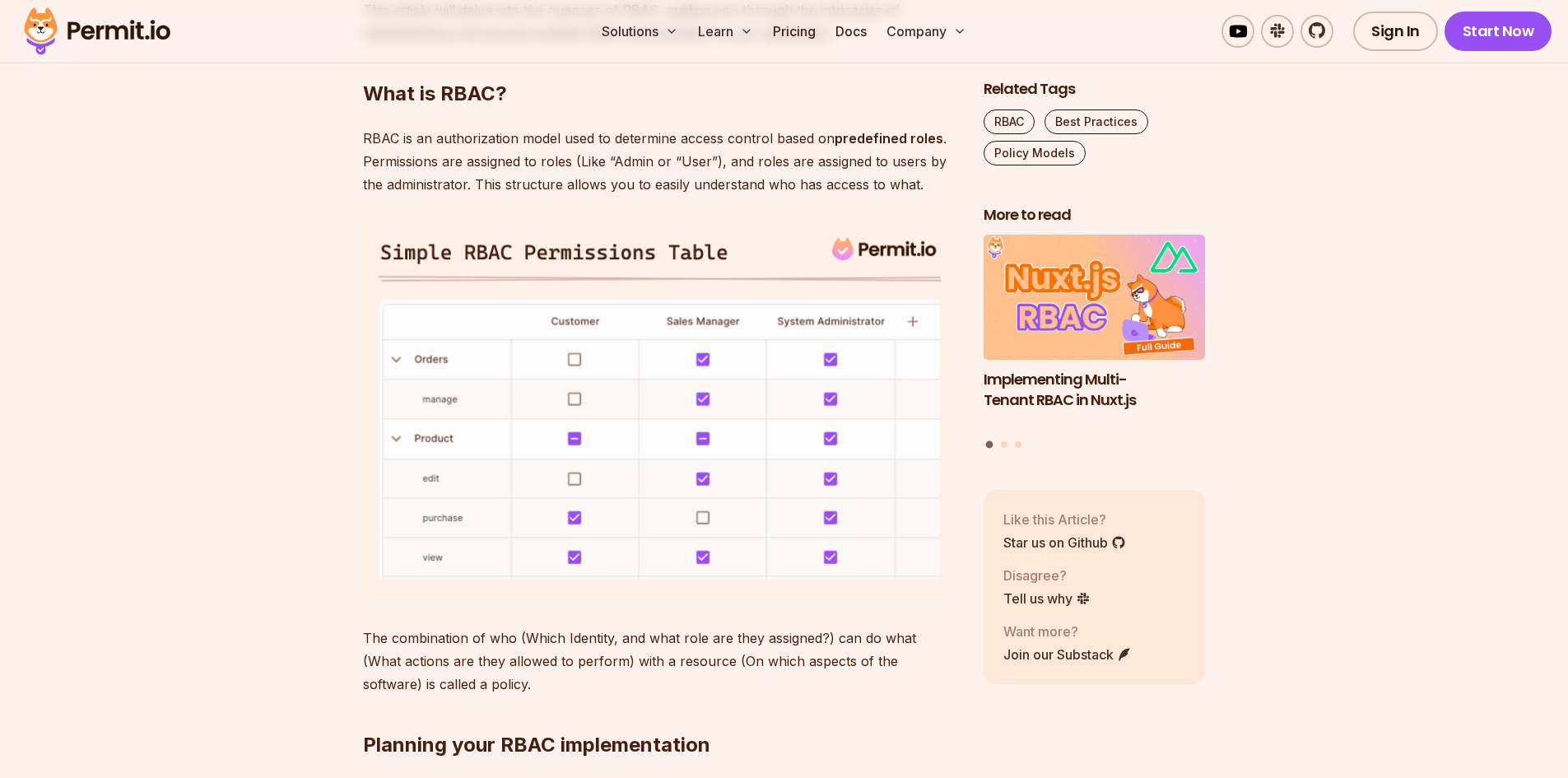
drag, startPoint x: 848, startPoint y: 214, endPoint x: 356, endPoint y: 130, distance: 499.1
drag, startPoint x: 355, startPoint y: 135, endPoint x: 484, endPoint y: 216, distance: 152.3
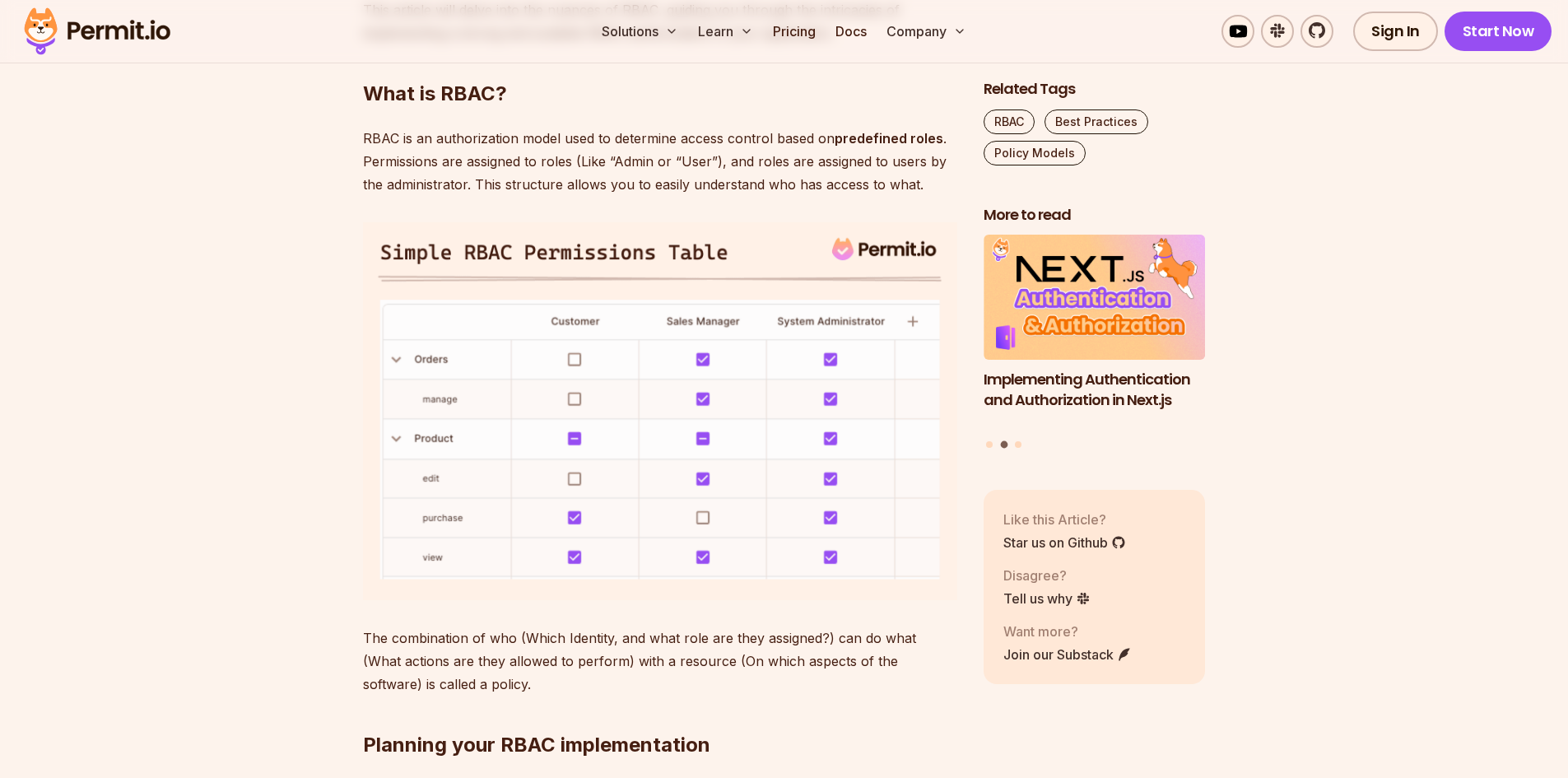
click at [642, 232] on img at bounding box center [660, 411] width 595 height 378
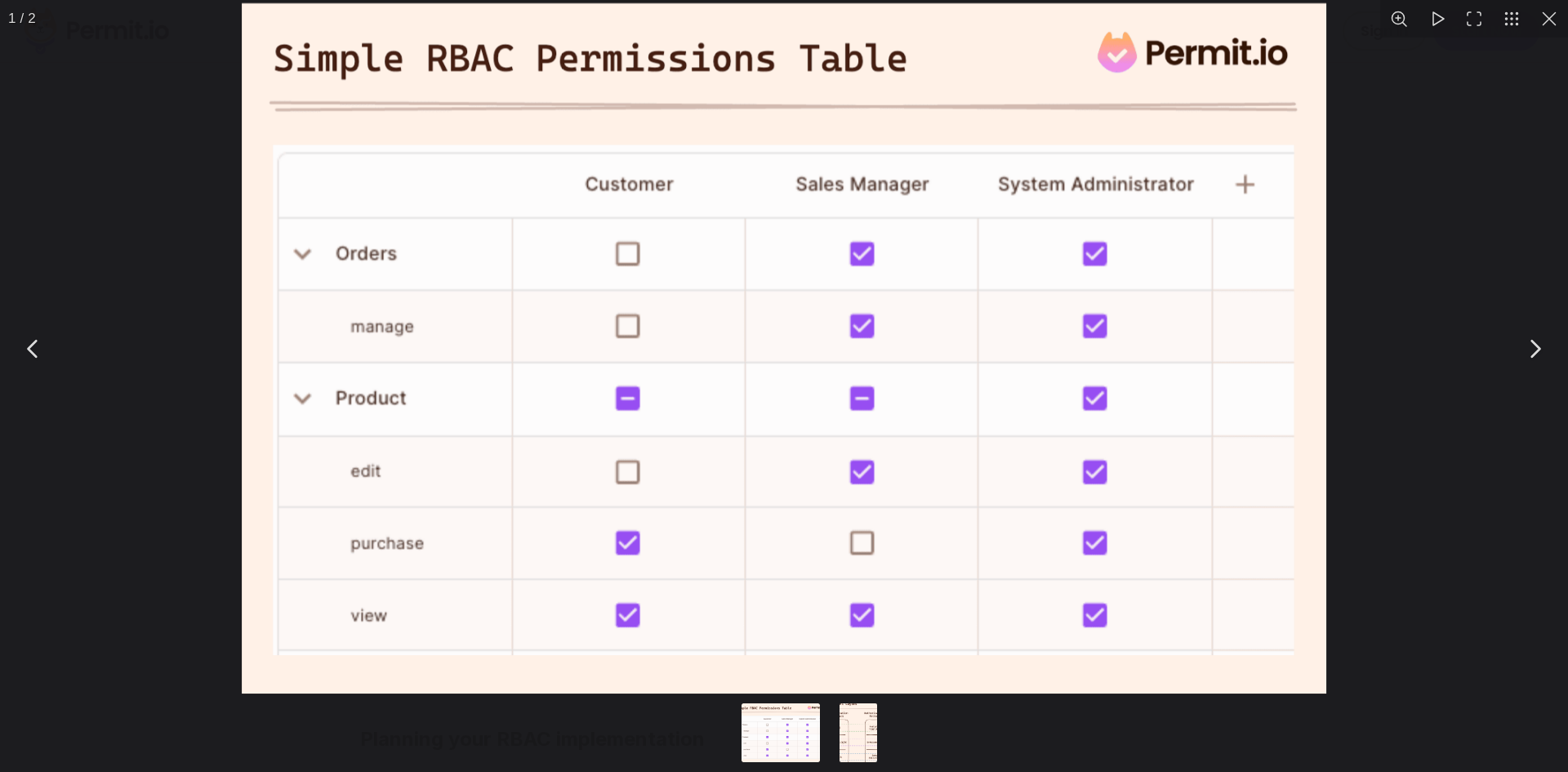
click at [258, 291] on img "You can close this modal content with the ESC key" at bounding box center [784, 348] width 1086 height 690
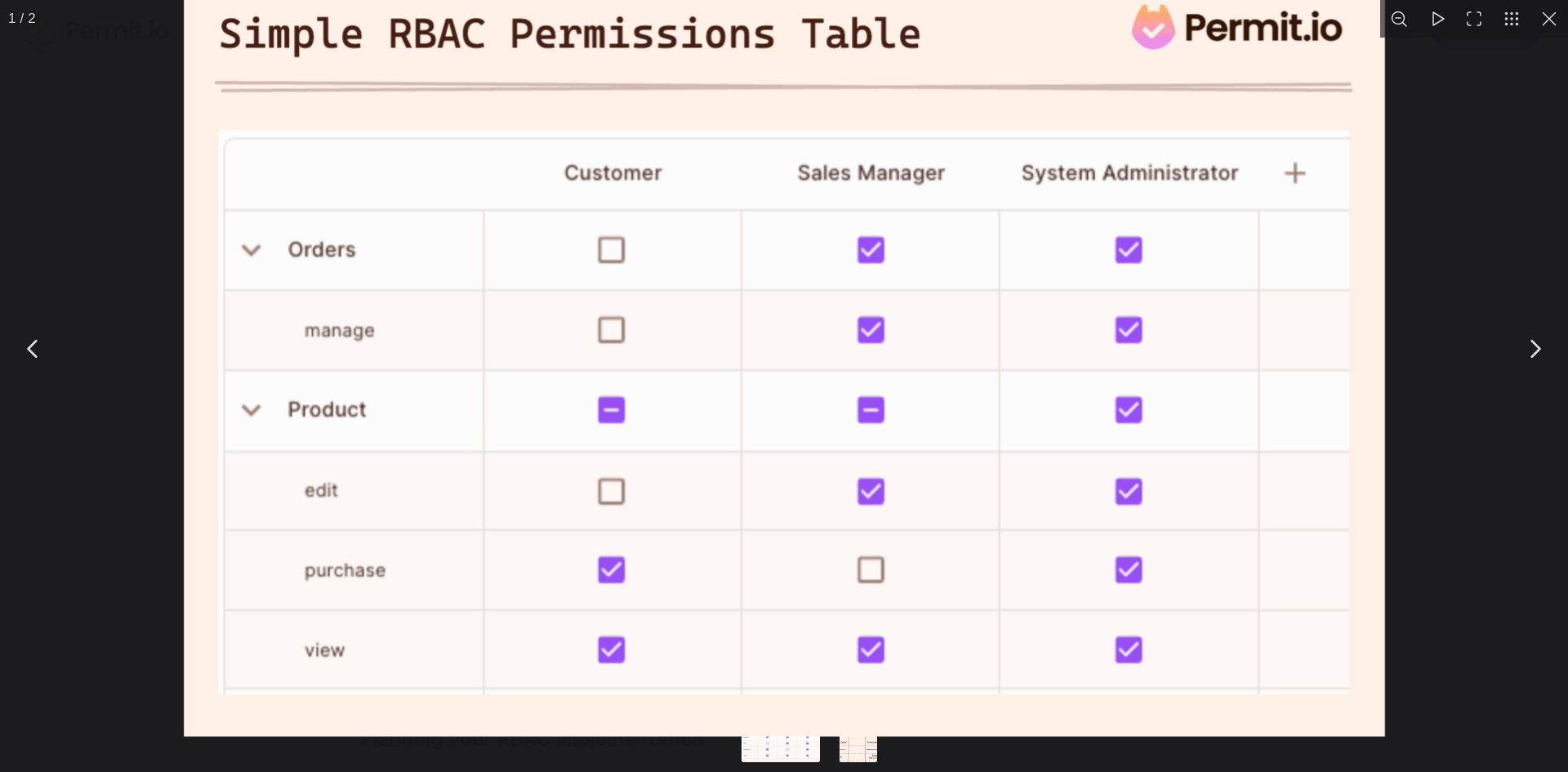
click at [184, 267] on img "You can close this modal content with the ESC key" at bounding box center [784, 354] width 1201 height 763
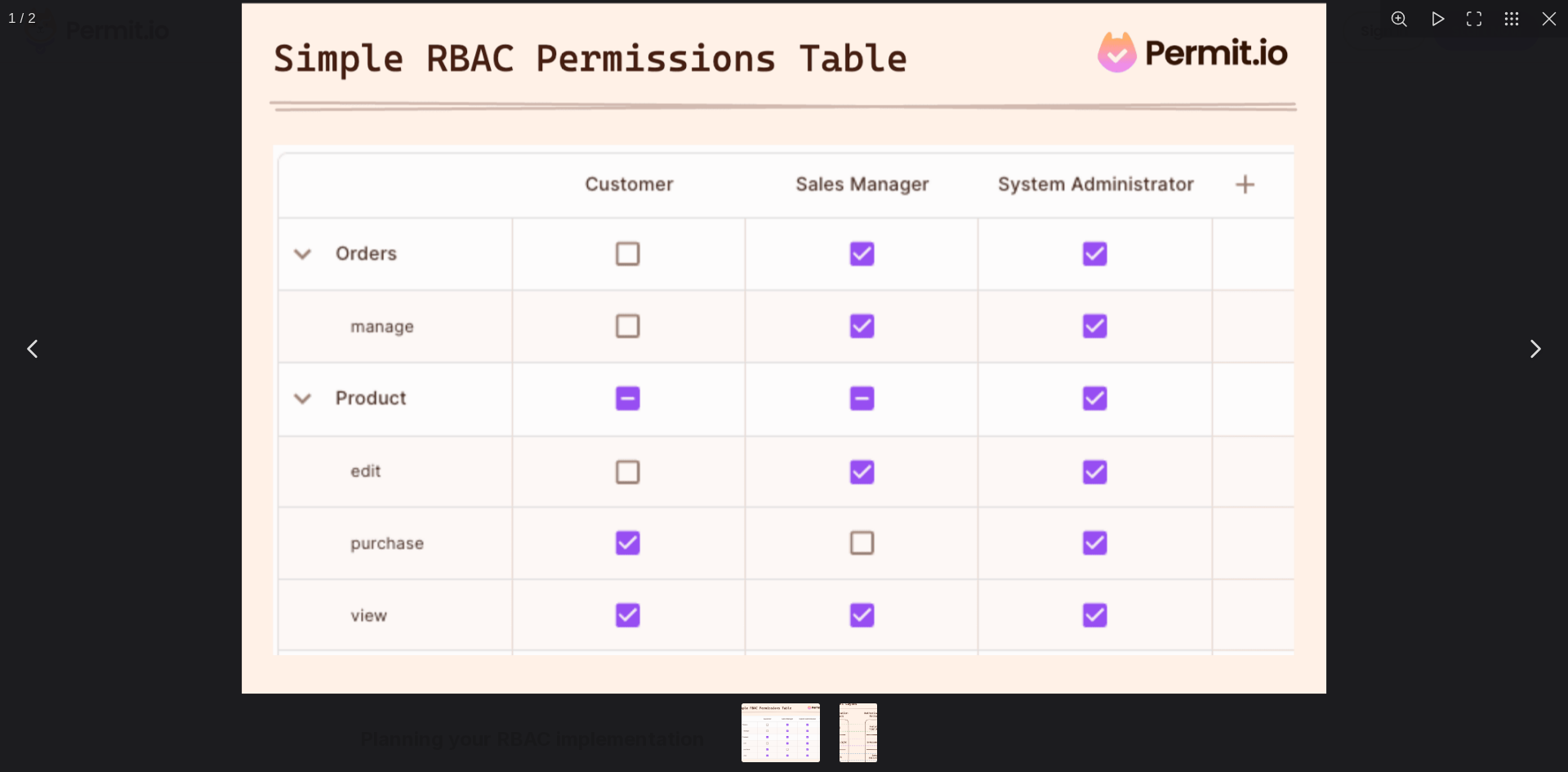
click at [118, 221] on div "You can close this modal content with the ESC key" at bounding box center [784, 348] width 1568 height 697
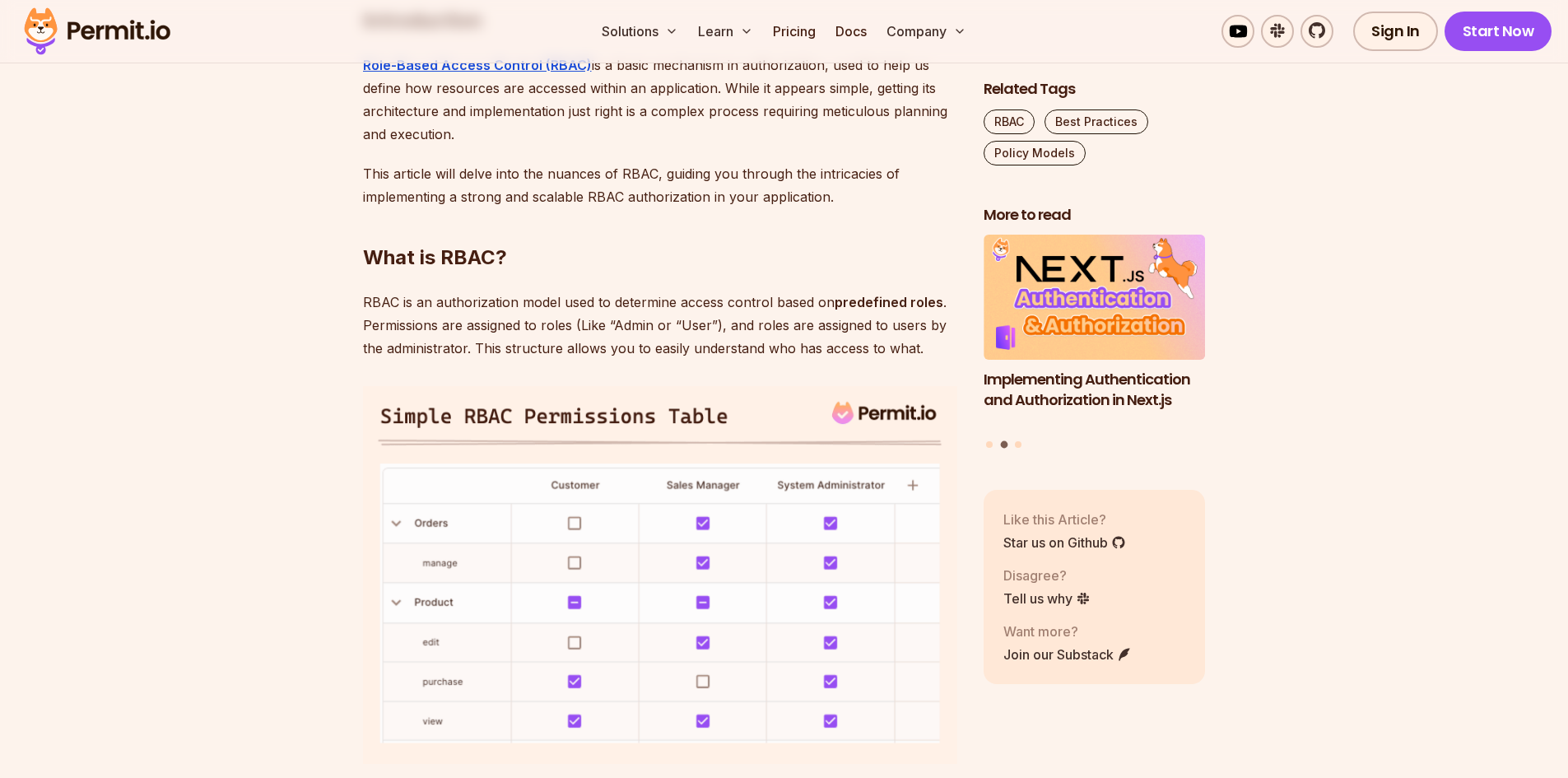
scroll to position [1070, 0]
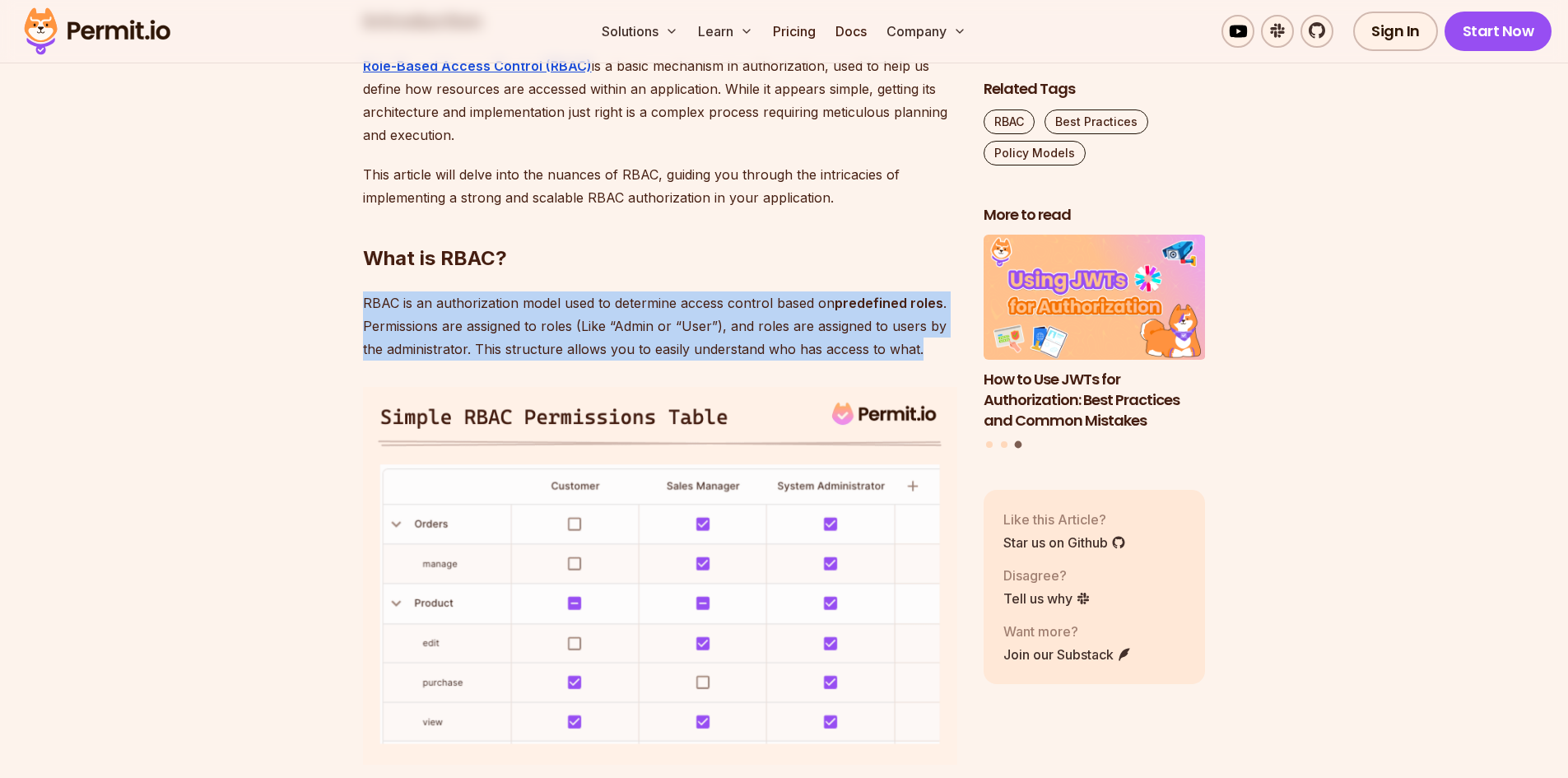
drag, startPoint x: 918, startPoint y: 349, endPoint x: 358, endPoint y: 292, distance: 562.9
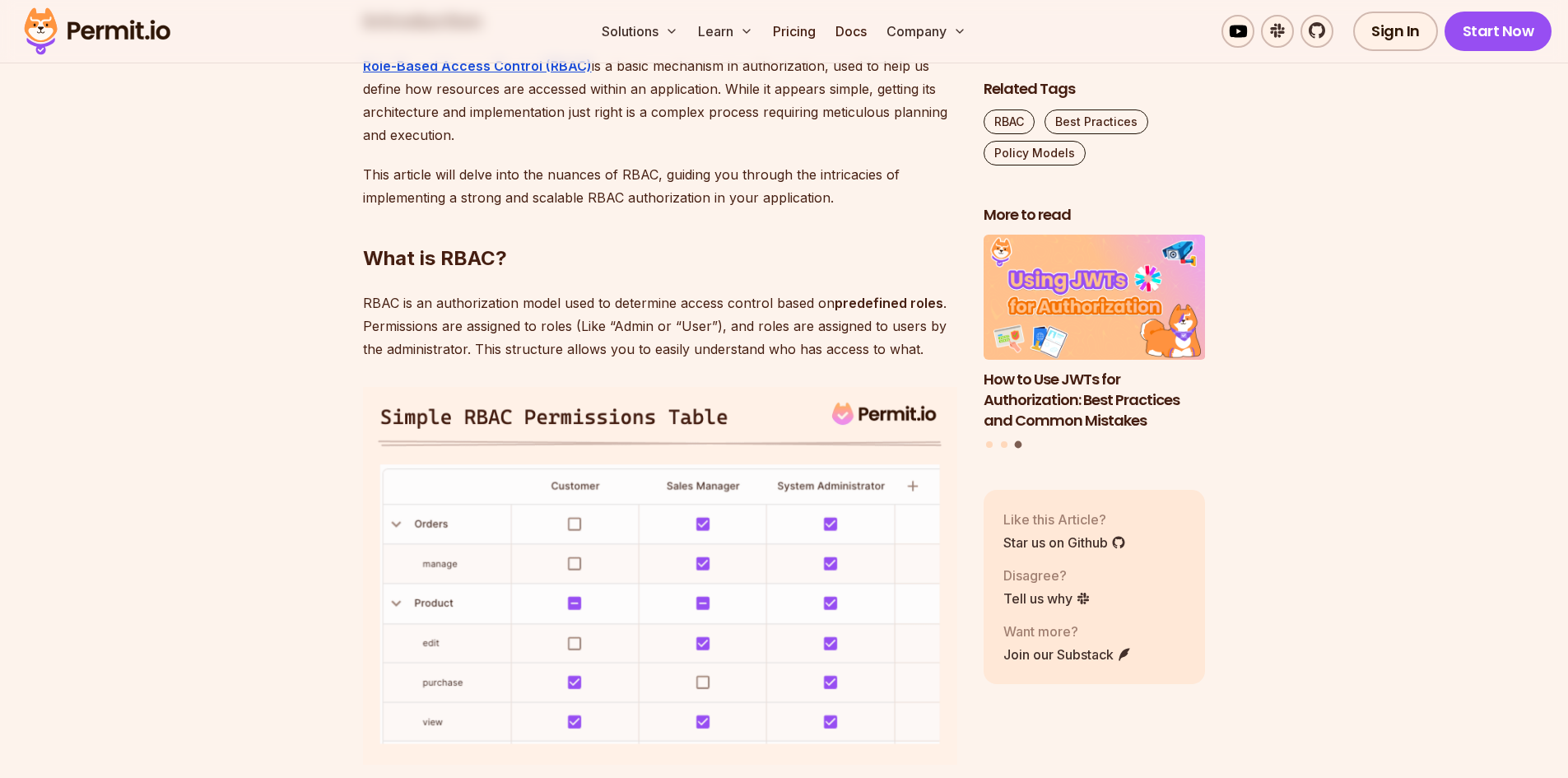
drag, startPoint x: 358, startPoint y: 292, endPoint x: 919, endPoint y: 357, distance: 564.8
click at [919, 357] on p "RBAC is an authorization model used to determine access control based on predef…" at bounding box center [660, 325] width 595 height 69
drag, startPoint x: 806, startPoint y: 271, endPoint x: 753, endPoint y: 296, distance: 58.6
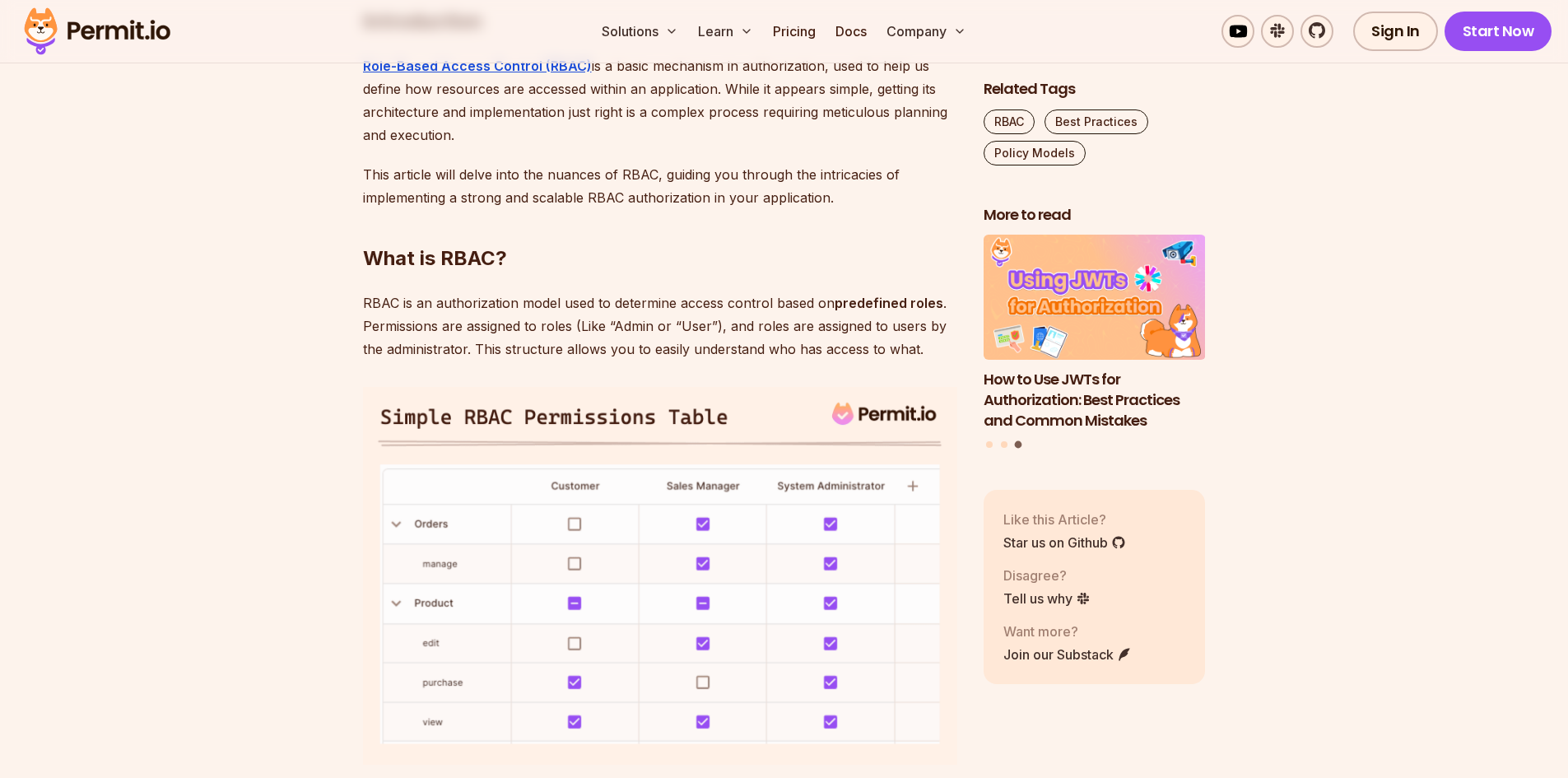
drag, startPoint x: 345, startPoint y: 290, endPoint x: 950, endPoint y: 358, distance: 608.8
click at [928, 357] on p "RBAC is an authorization model used to determine access control based on predef…" at bounding box center [660, 325] width 595 height 69
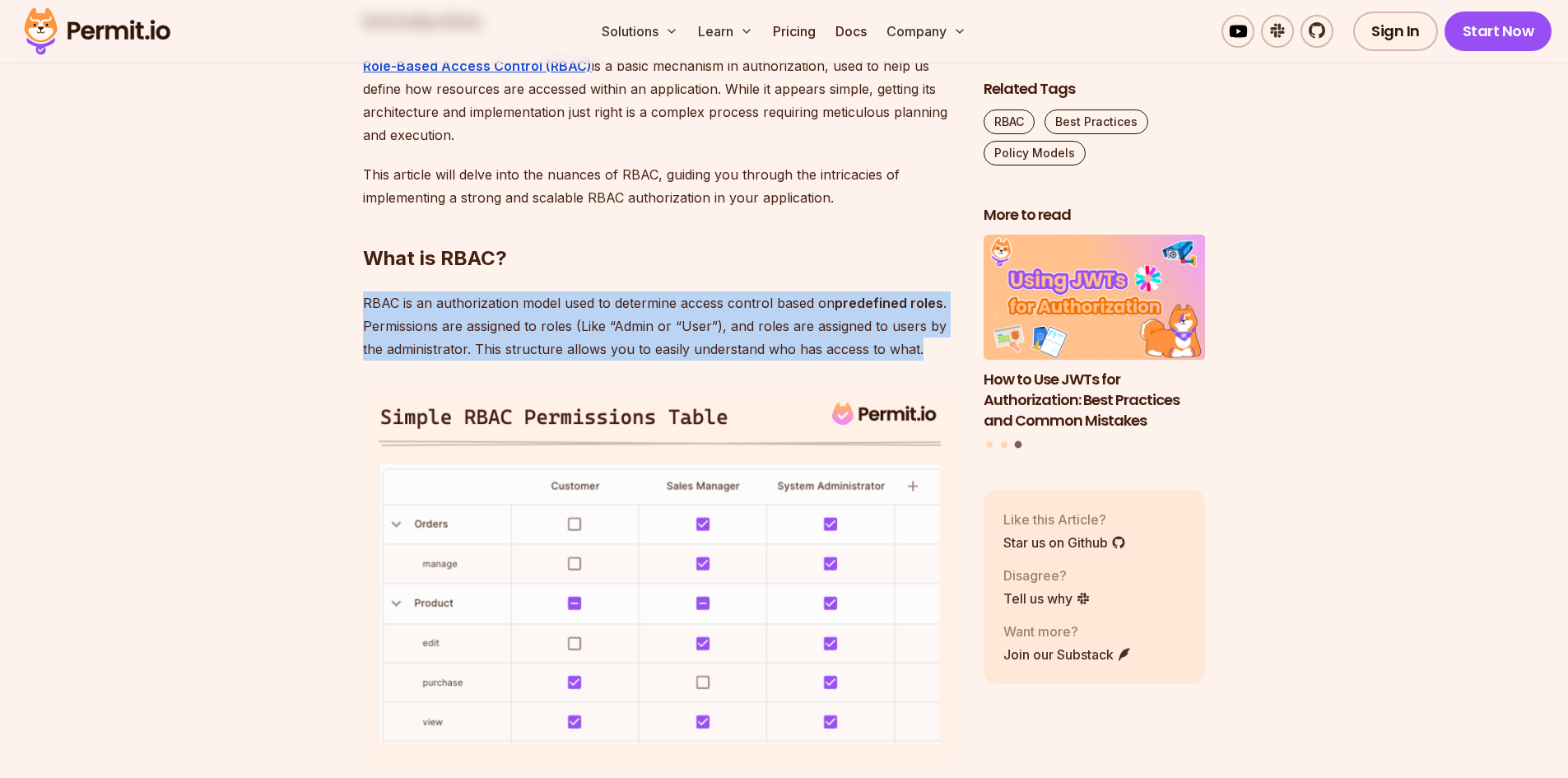
drag, startPoint x: 832, startPoint y: 357, endPoint x: 338, endPoint y: 297, distance: 497.6
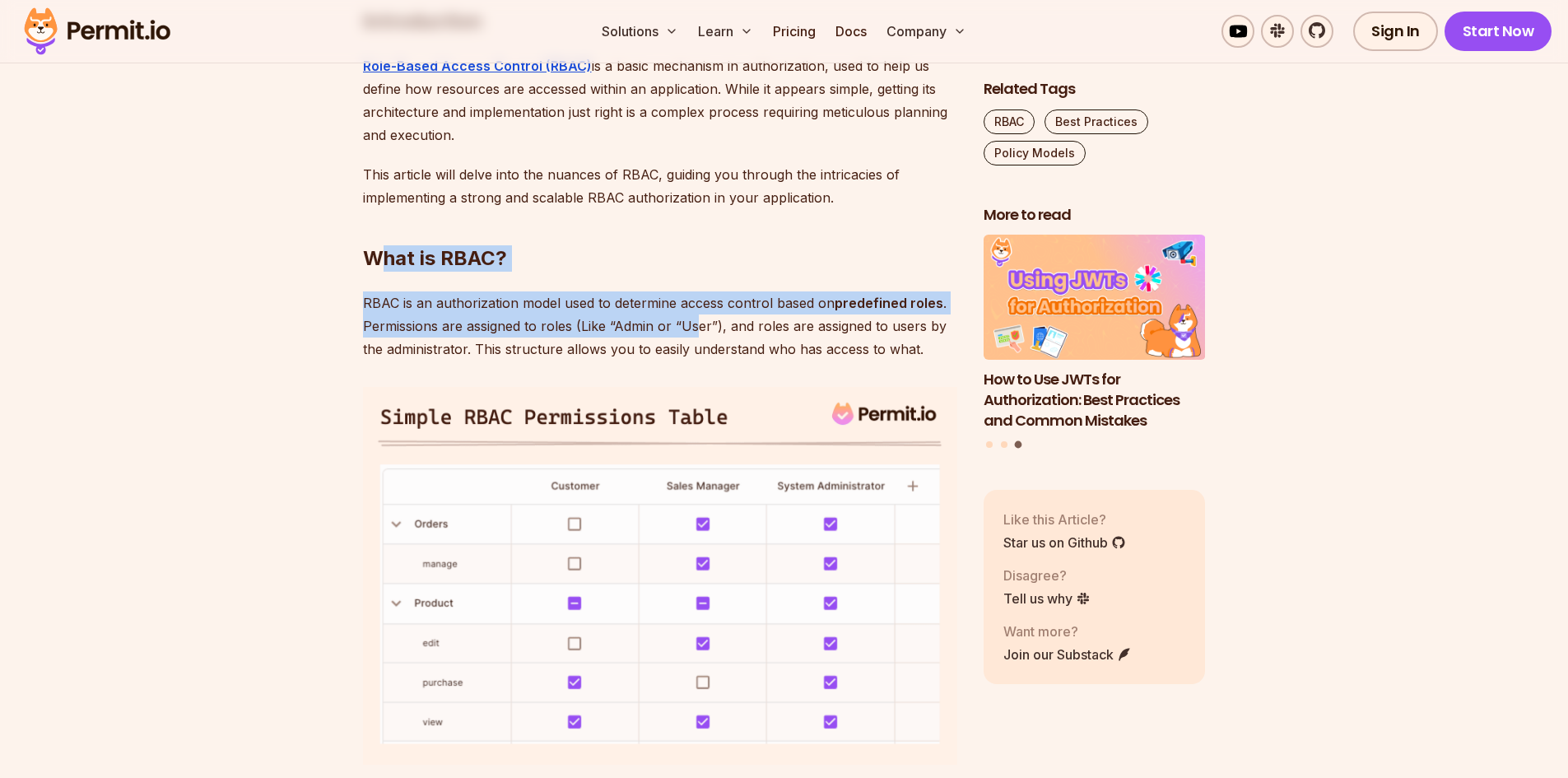
drag, startPoint x: 386, startPoint y: 260, endPoint x: 695, endPoint y: 322, distance: 315.2
click at [695, 323] on p "RBAC is an authorization model used to determine access control based on predef…" at bounding box center [660, 325] width 595 height 69
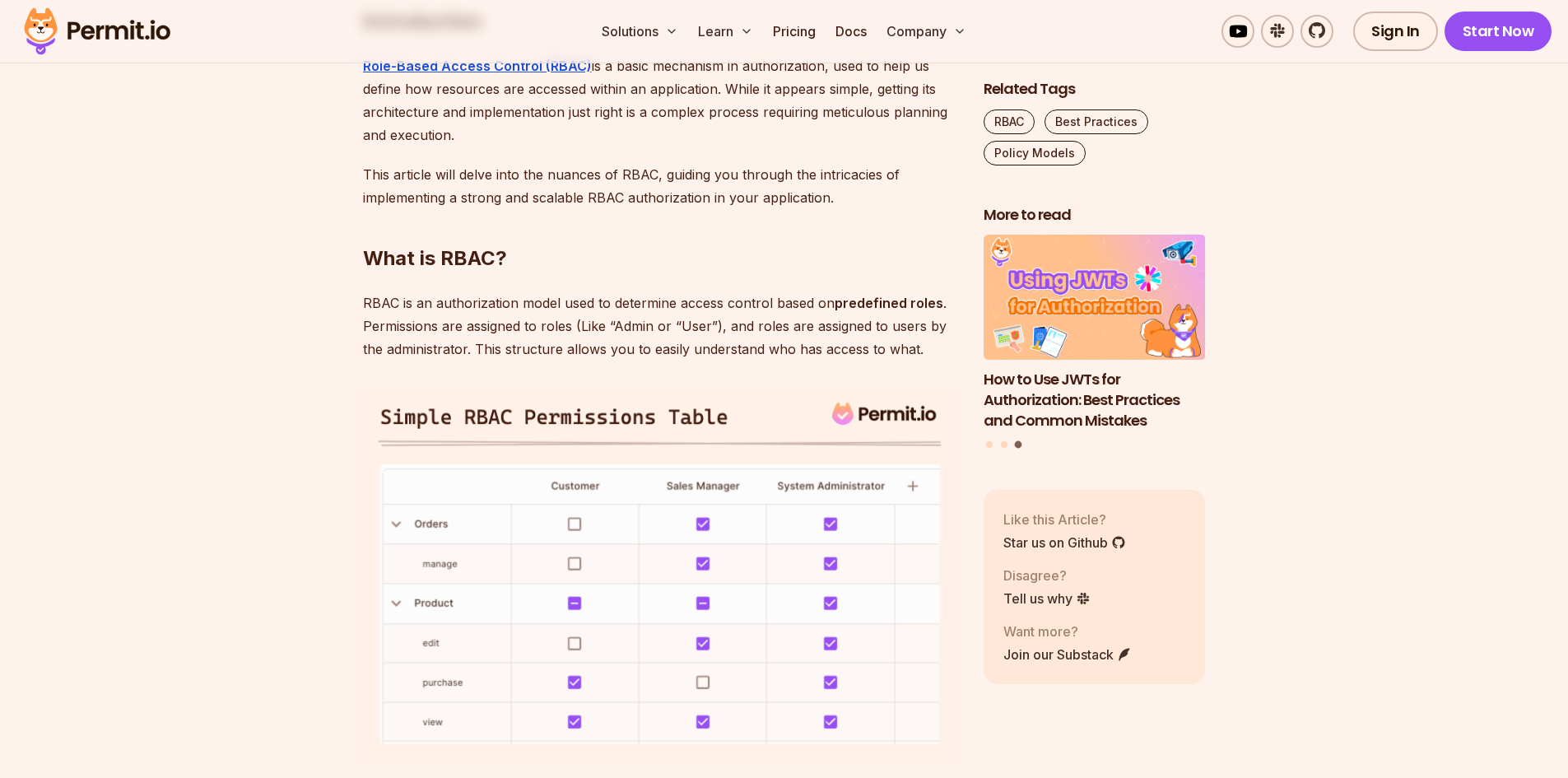
drag, startPoint x: 909, startPoint y: 363, endPoint x: 301, endPoint y: 276, distance: 614.2
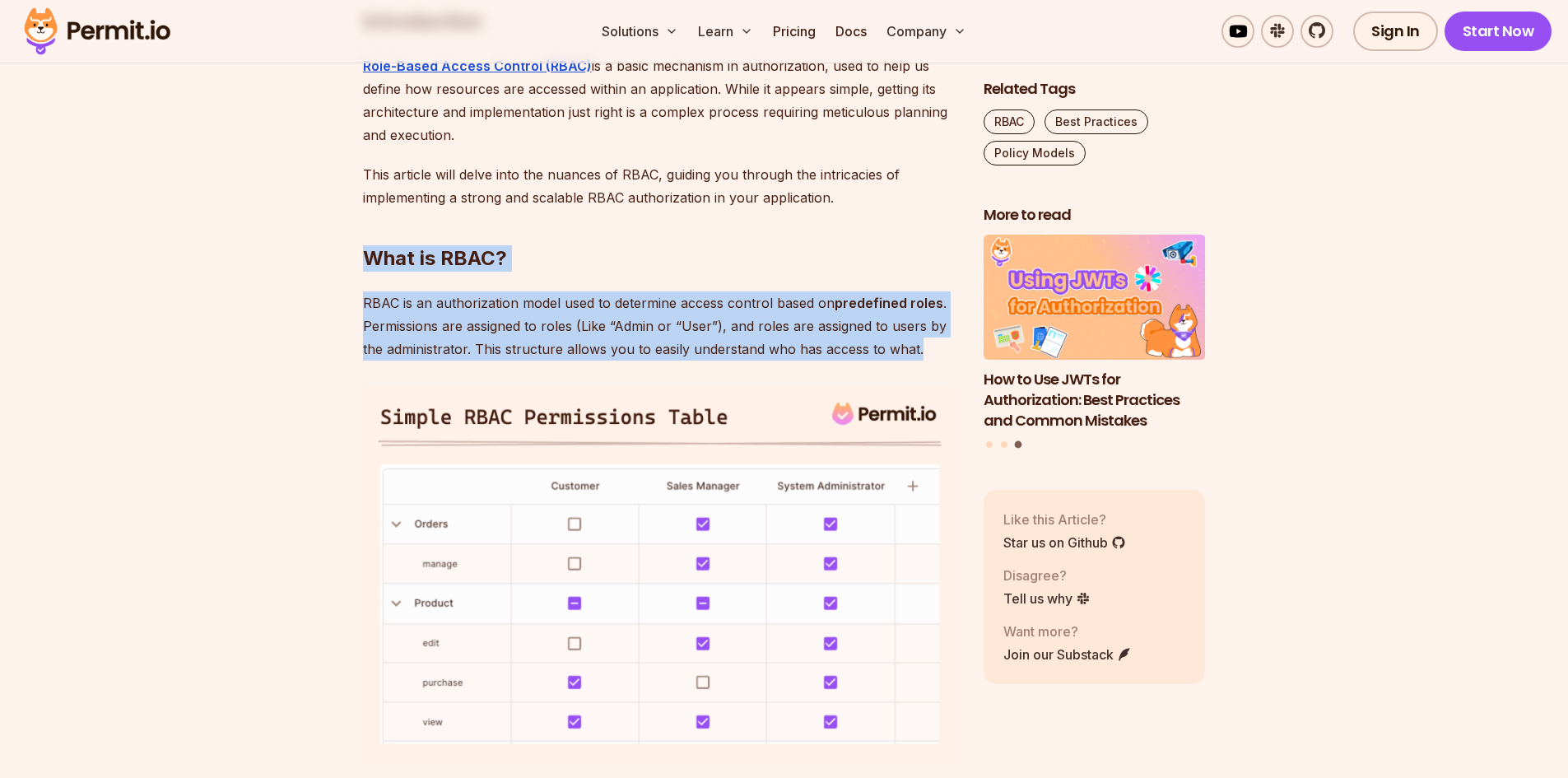
drag, startPoint x: 548, startPoint y: 275, endPoint x: 947, endPoint y: 358, distance: 407.5
click at [947, 358] on p "RBAC is an authorization model used to determine access control based on predef…" at bounding box center [660, 325] width 595 height 69
drag, startPoint x: 260, startPoint y: 296, endPoint x: 230, endPoint y: 288, distance: 31.0
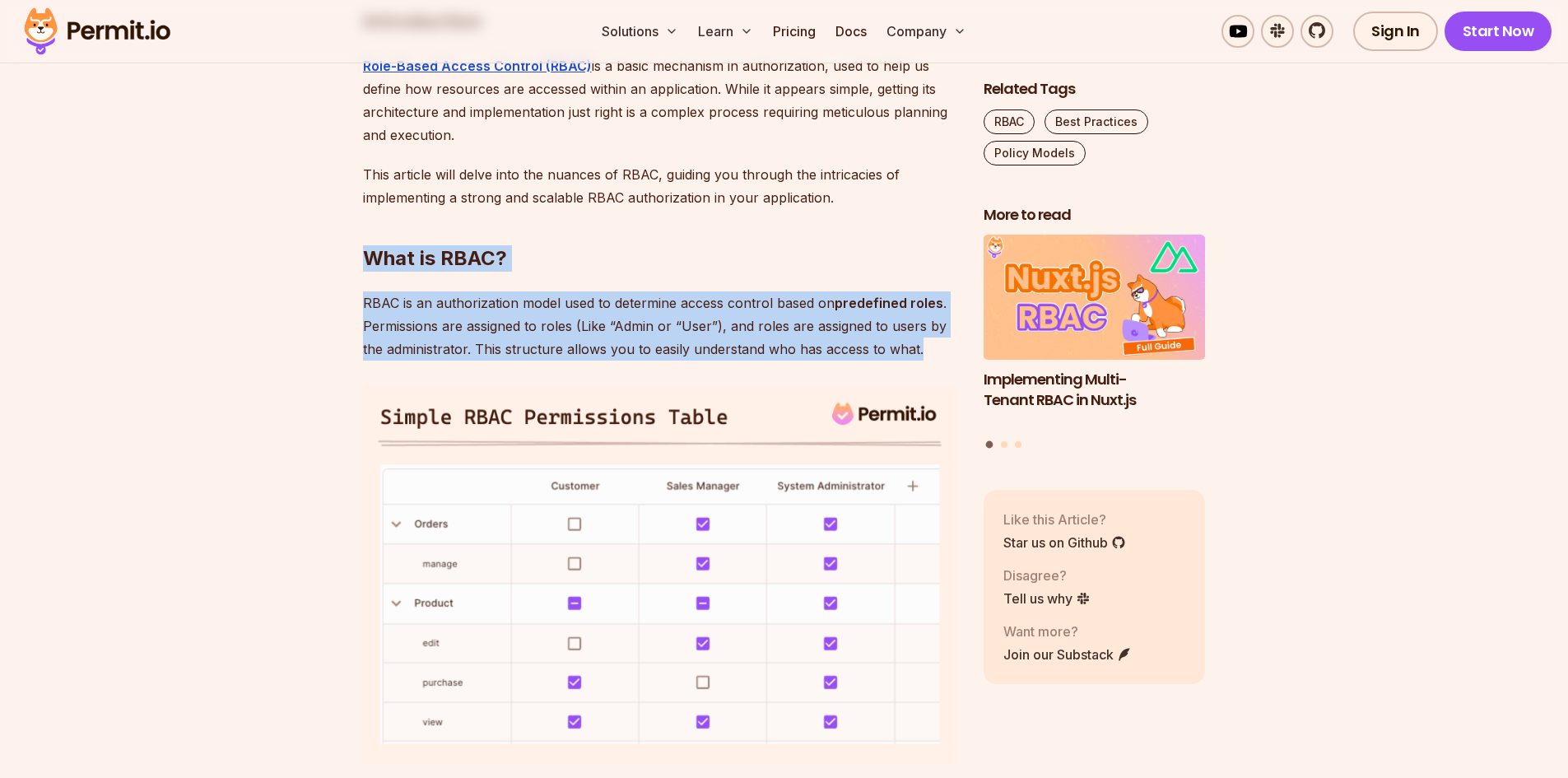
drag, startPoint x: 317, startPoint y: 252, endPoint x: 923, endPoint y: 353, distance: 614.4
click at [923, 353] on p "RBAC is an authorization model used to determine access control based on predef…" at bounding box center [660, 325] width 595 height 69
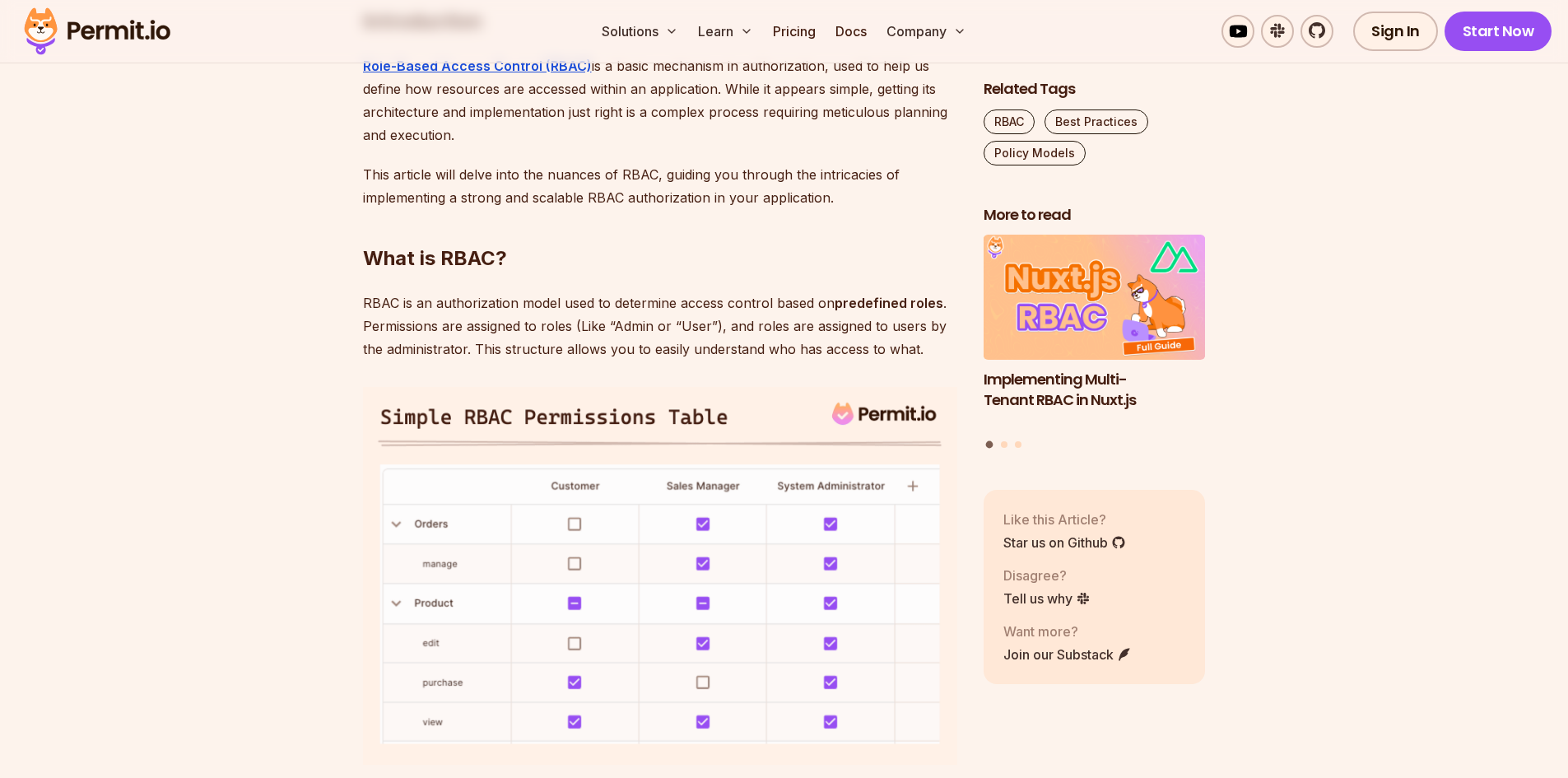
click at [919, 355] on p "RBAC is an authorization model used to determine access control based on predef…" at bounding box center [660, 325] width 595 height 69
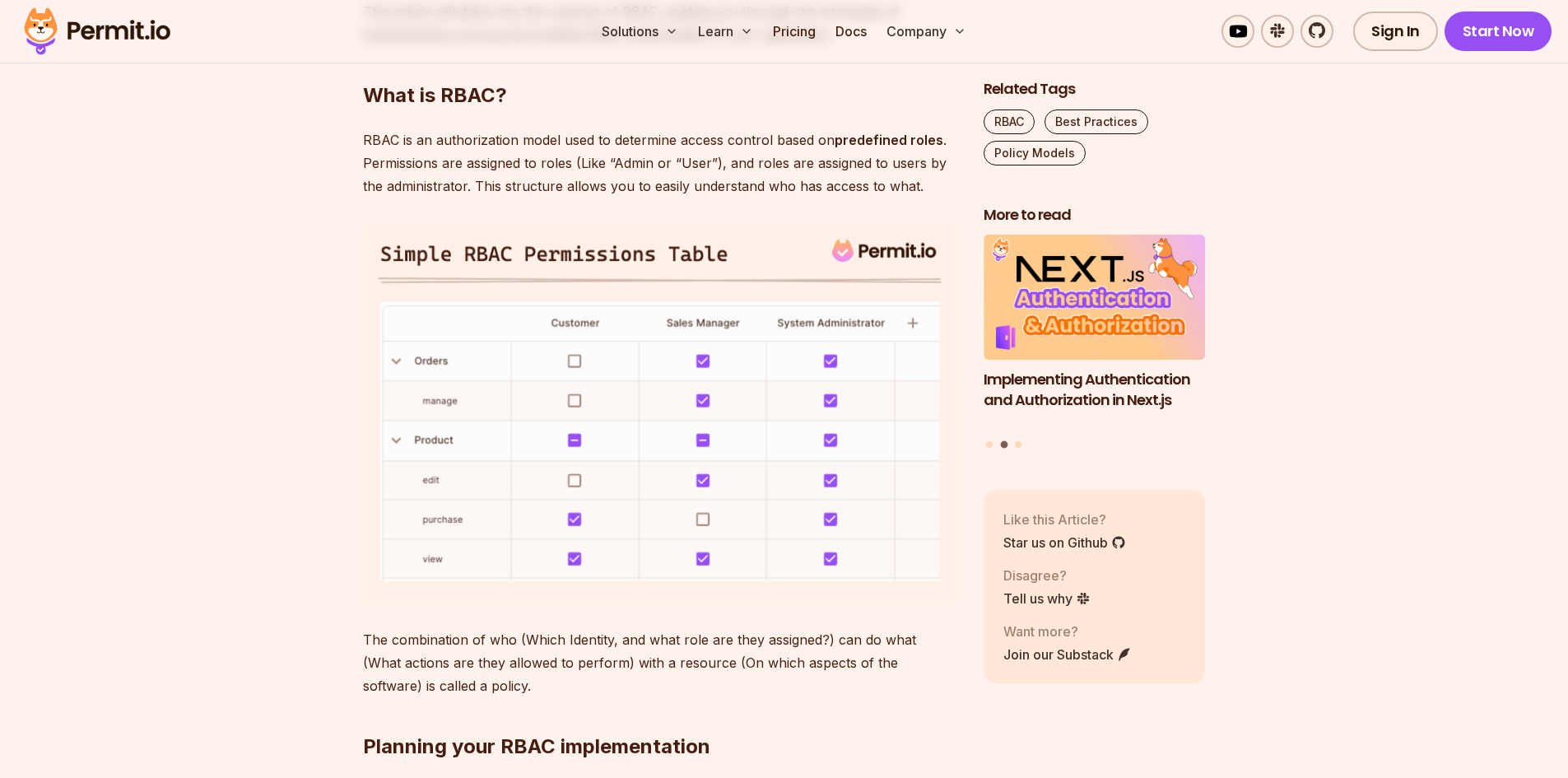
scroll to position [1234, 0]
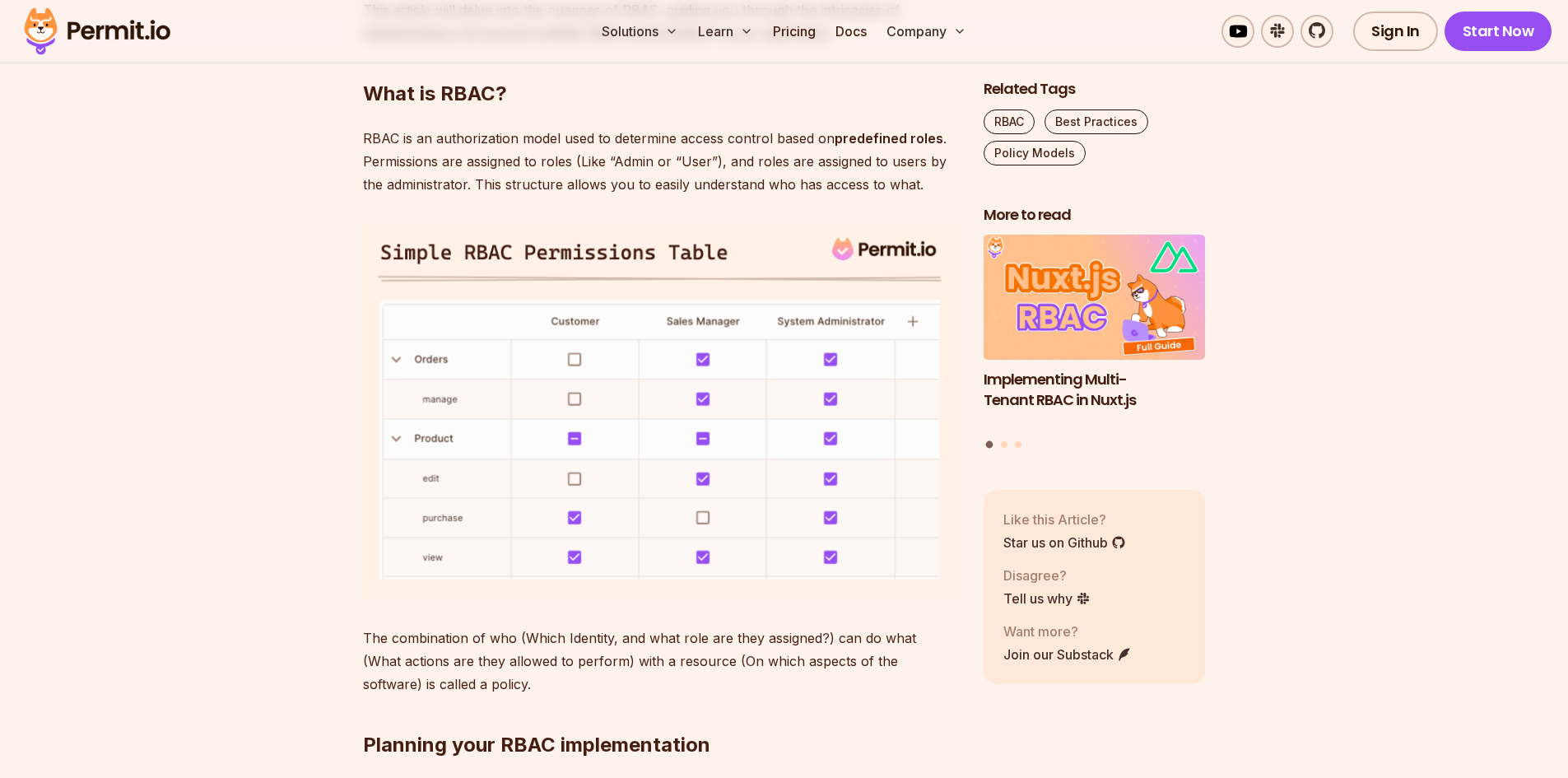
click at [489, 367] on img at bounding box center [660, 411] width 595 height 378
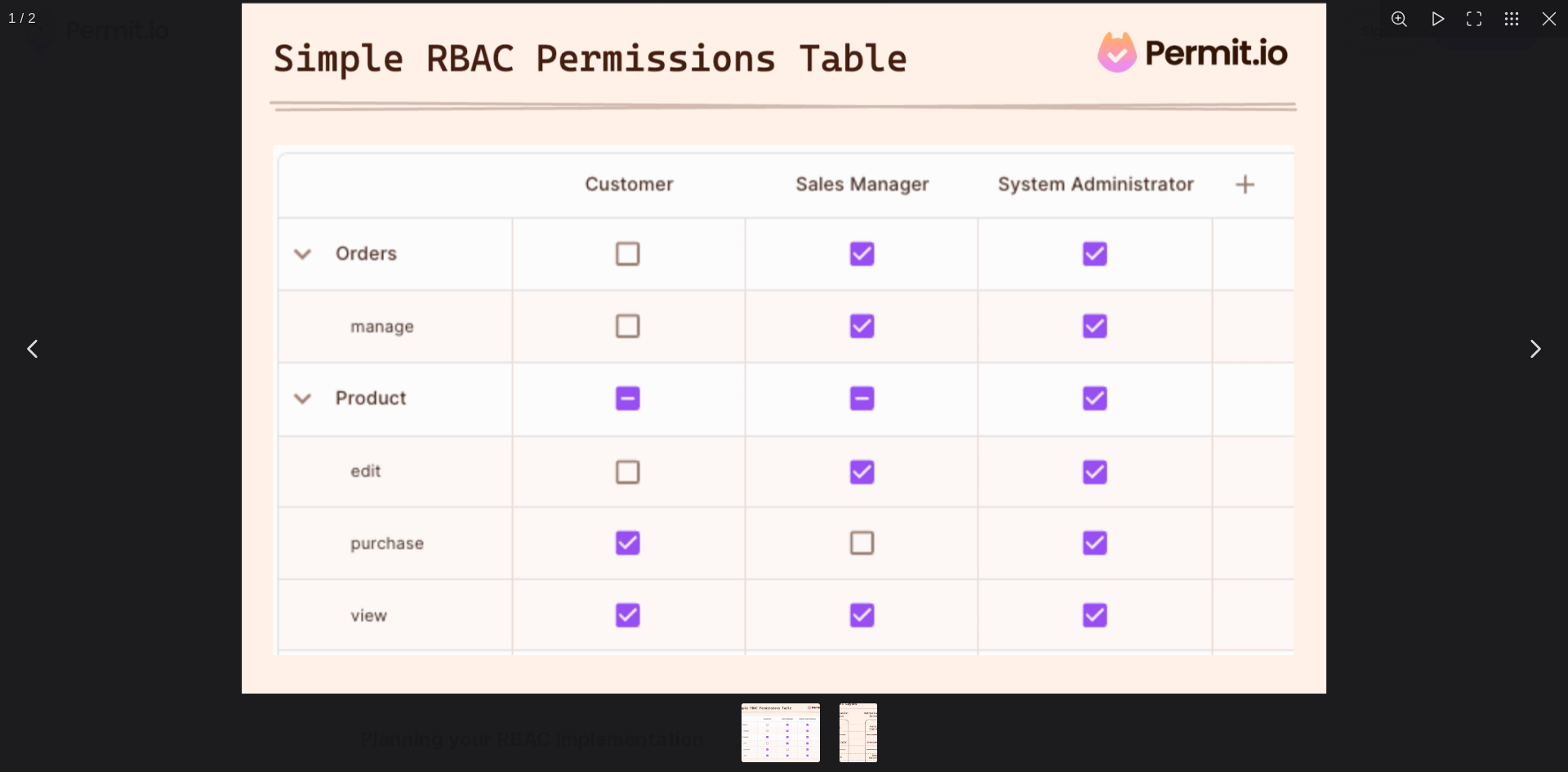
click at [726, 311] on img "You can close this modal content with the ESC key" at bounding box center [784, 348] width 1086 height 690
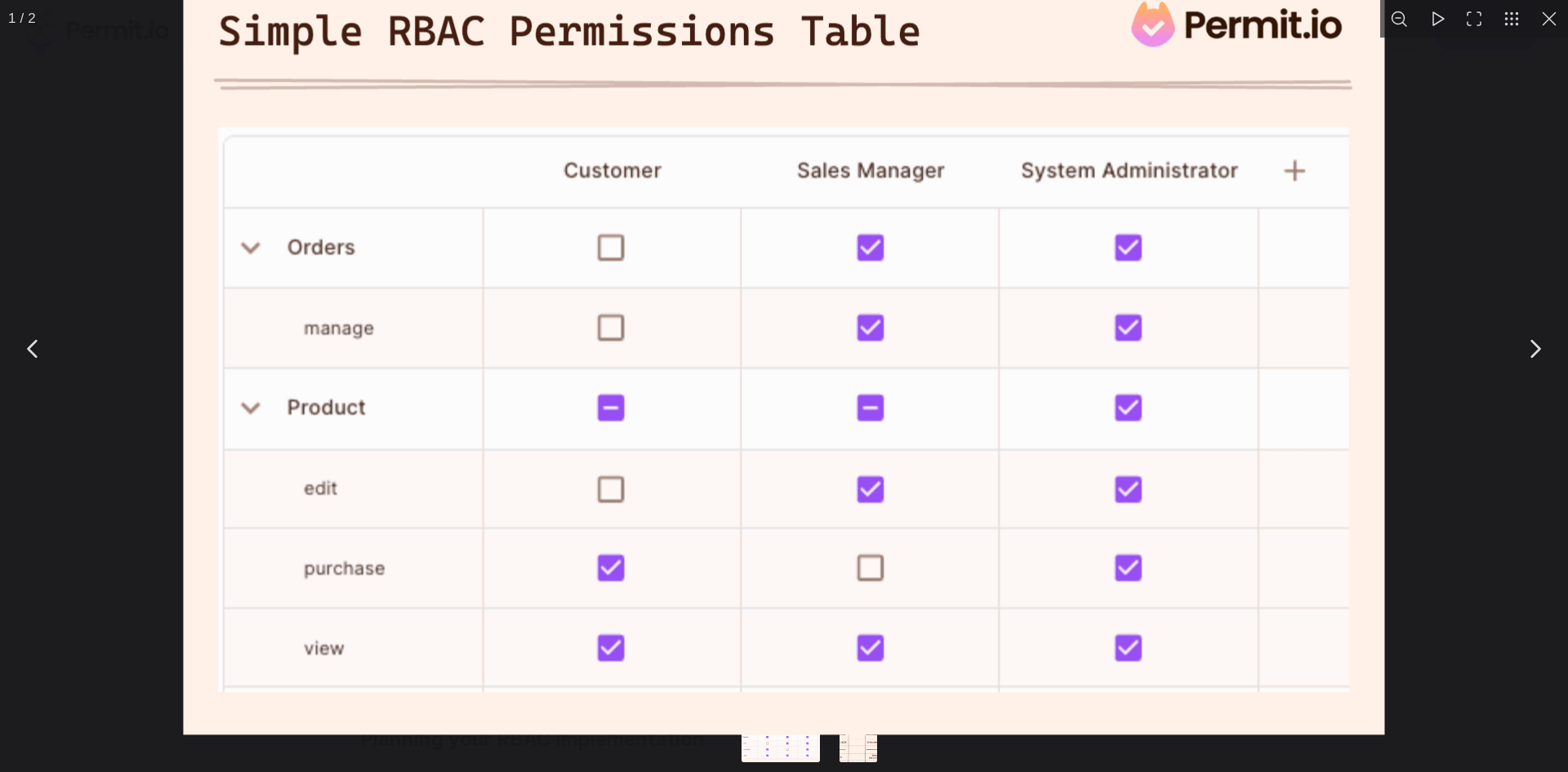
click at [726, 311] on img "You can close this modal content with the ESC key" at bounding box center [784, 351] width 1203 height 764
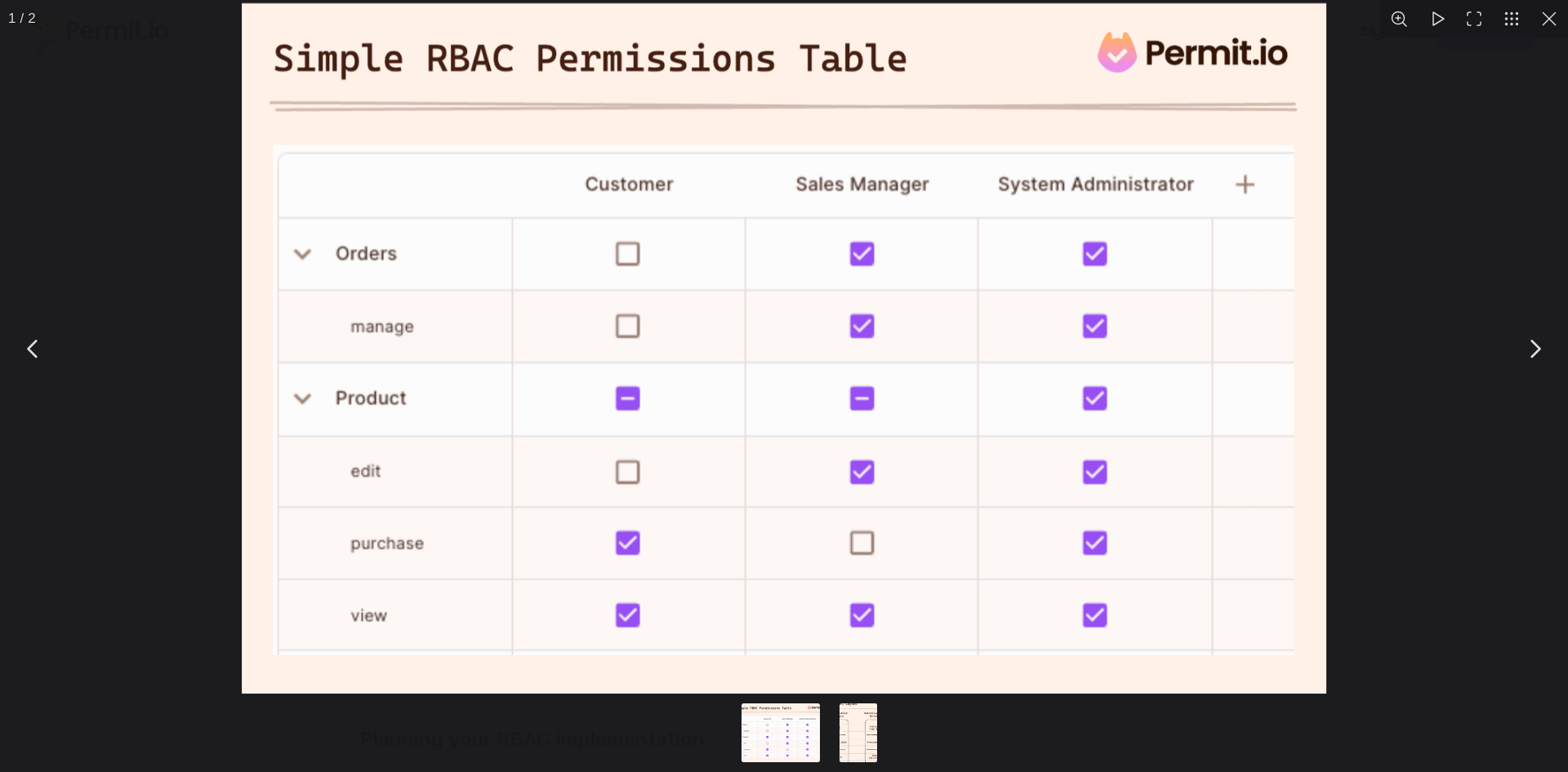
click at [182, 230] on div "You can close this modal content with the ESC key" at bounding box center [784, 348] width 1568 height 697
